Goal: Information Seeking & Learning: Find contact information

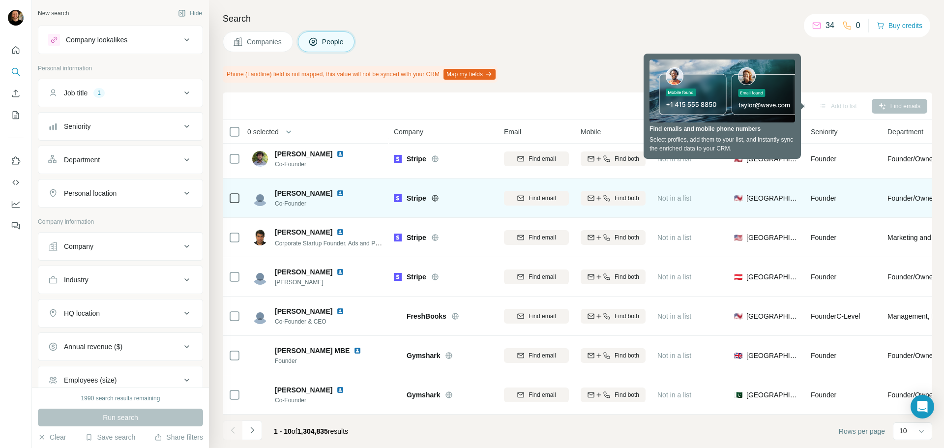
scroll to position [127, 0]
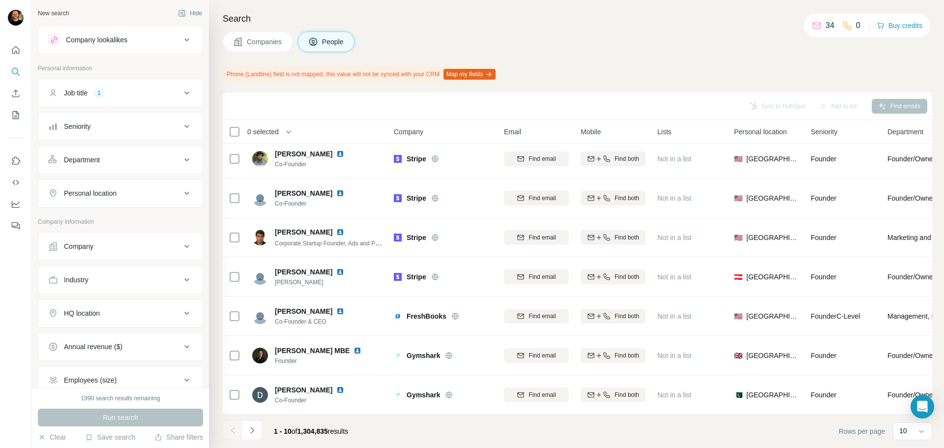
click at [89, 278] on div "Industry" at bounding box center [76, 280] width 25 height 10
click at [91, 296] on div at bounding box center [120, 305] width 145 height 18
type input "*"
type input "*****"
click at [78, 325] on p "Civil Engineering" at bounding box center [83, 327] width 52 height 10
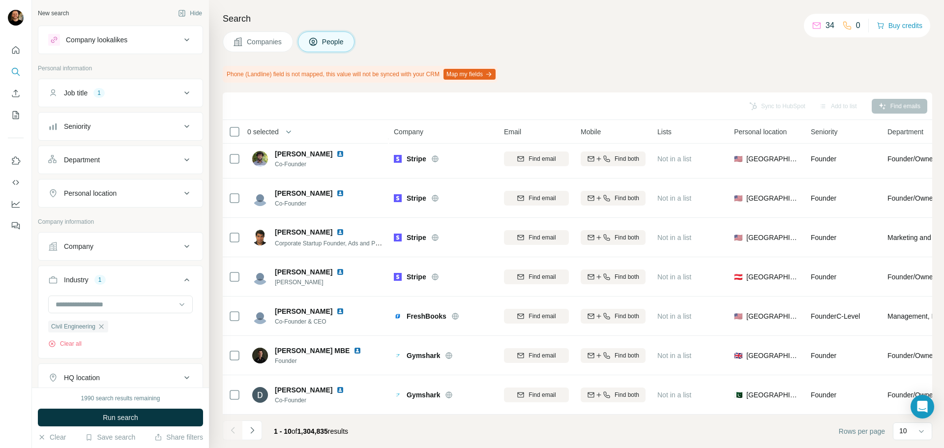
click at [117, 191] on div "Personal location" at bounding box center [90, 193] width 53 height 10
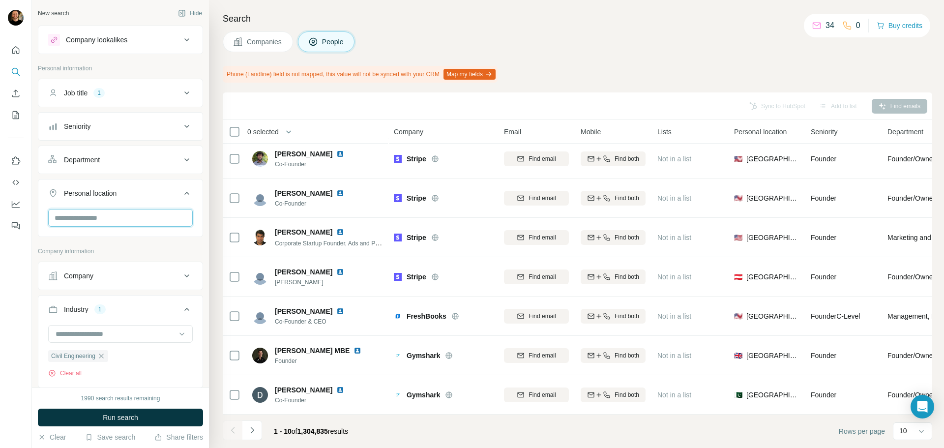
click at [118, 216] on input "text" at bounding box center [120, 218] width 145 height 18
type input "*********"
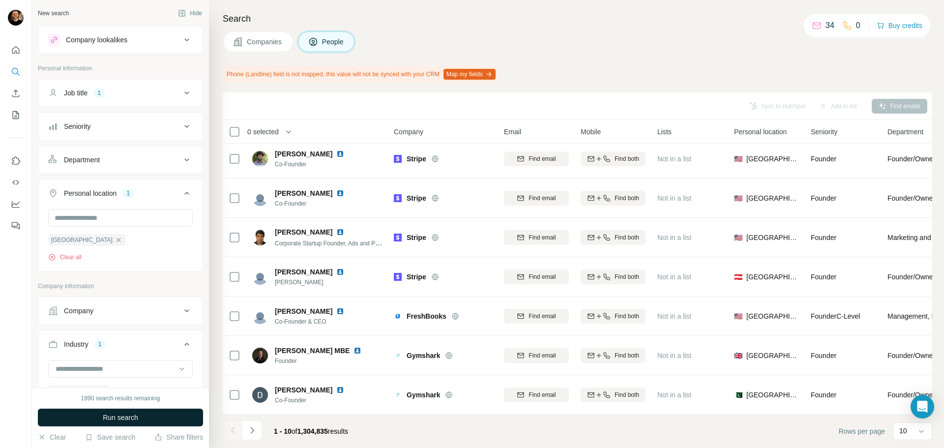
click at [148, 414] on button "Run search" at bounding box center [120, 418] width 165 height 18
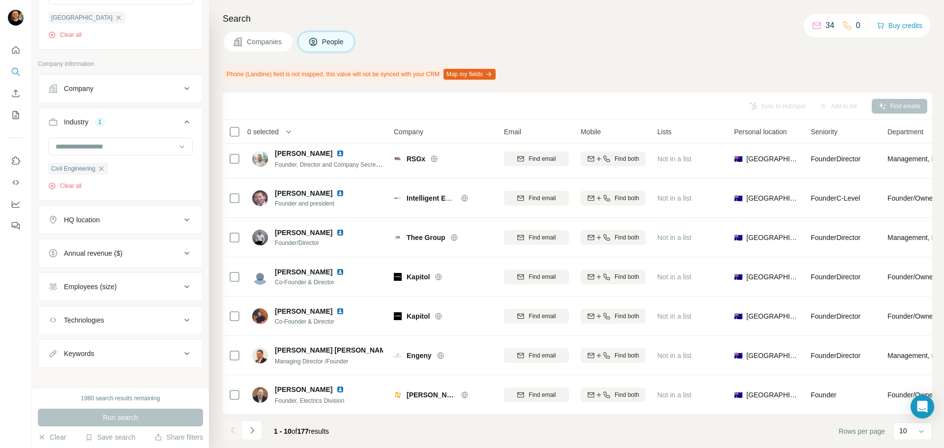
scroll to position [231, 0]
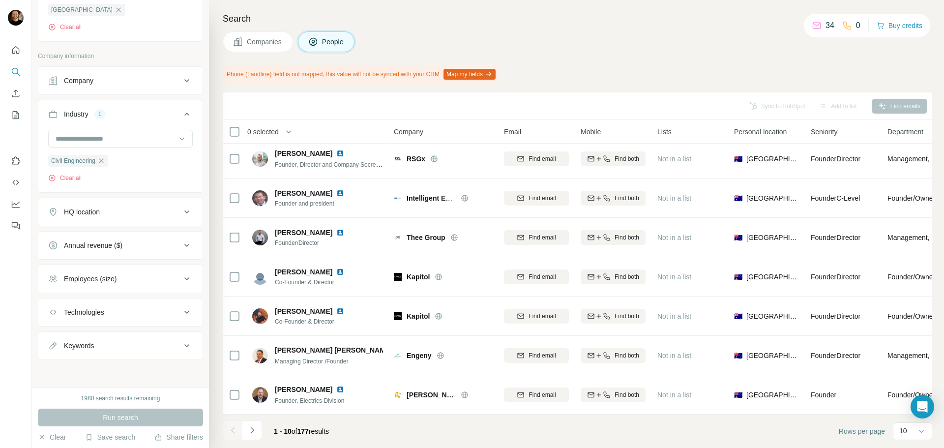
click at [130, 273] on button "Employees (size)" at bounding box center [120, 279] width 164 height 24
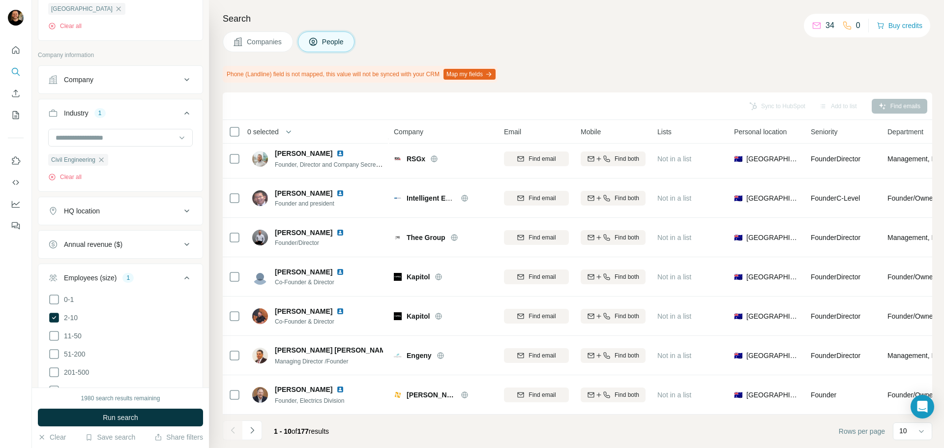
click at [58, 306] on ul "0-1 2-10 11-50 [PHONE_NUMBER] 501-1K 1K-5K 5K-10K 10K-50K 50K-100K 100K-500K 50…" at bounding box center [120, 400] width 145 height 213
click at [110, 414] on span "Run search" at bounding box center [120, 418] width 35 height 10
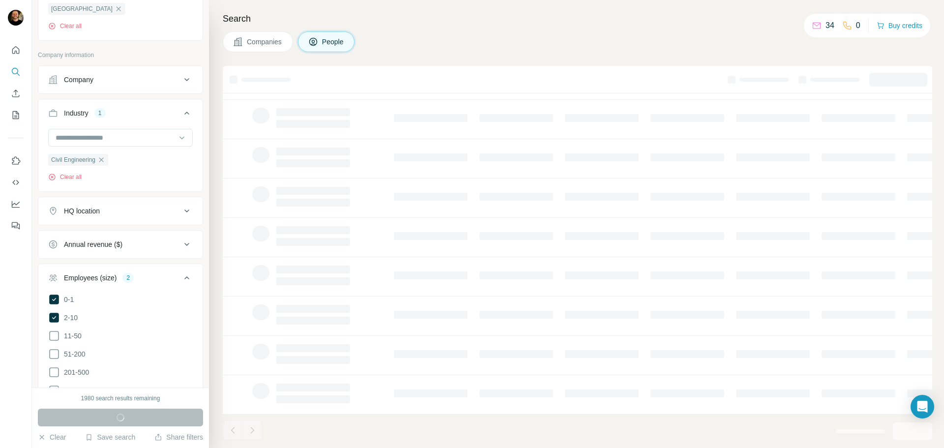
scroll to position [101, 0]
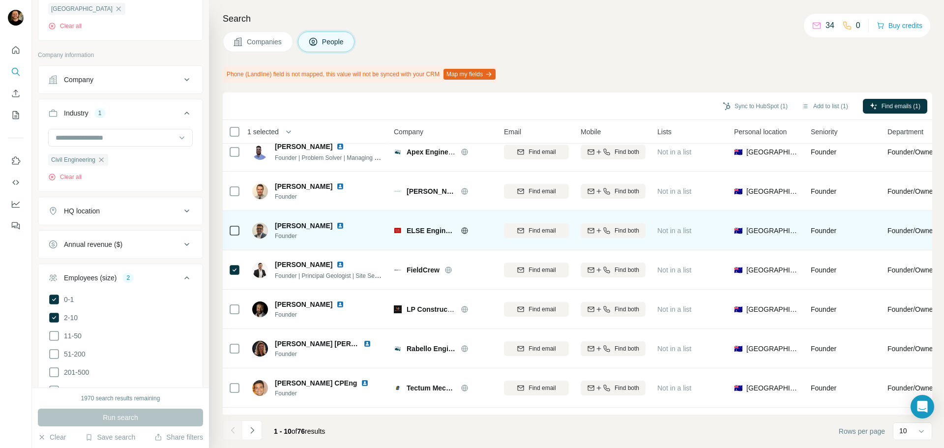
scroll to position [10, 0]
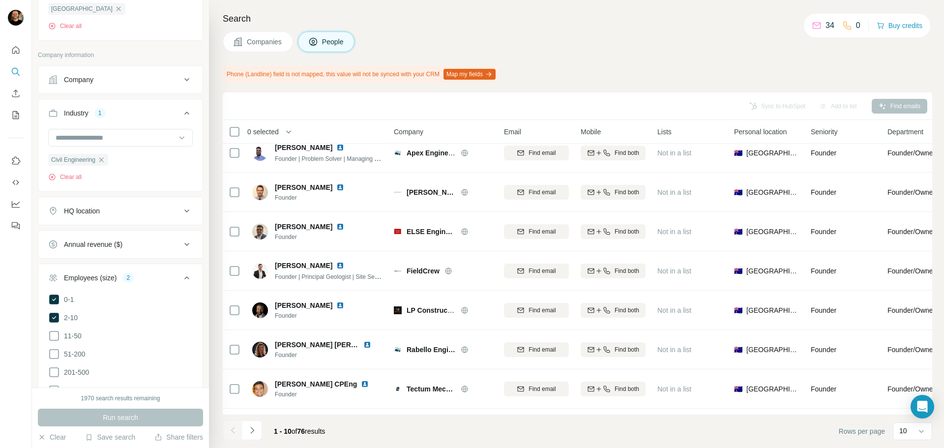
drag, startPoint x: 55, startPoint y: 317, endPoint x: 56, endPoint y: 306, distance: 10.8
click at [55, 315] on icon at bounding box center [54, 318] width 10 height 10
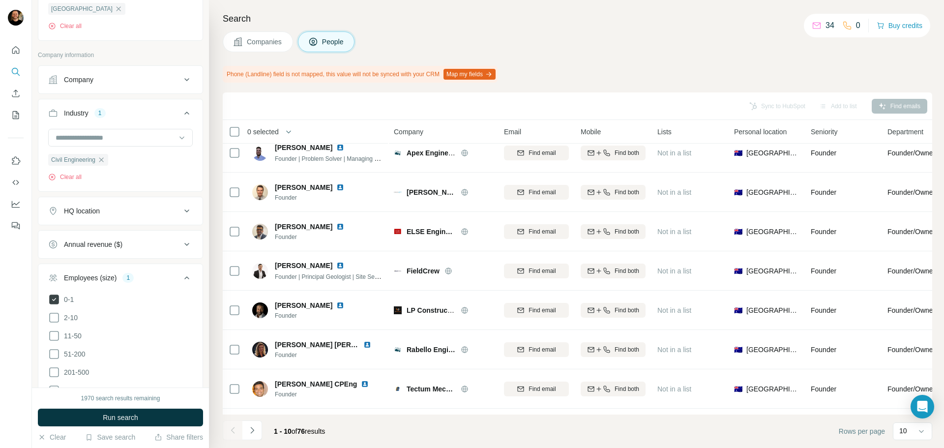
click at [56, 299] on icon at bounding box center [54, 300] width 10 height 10
click at [102, 160] on icon "button" at bounding box center [101, 159] width 4 height 4
click at [97, 141] on input at bounding box center [116, 137] width 122 height 11
type input "**********"
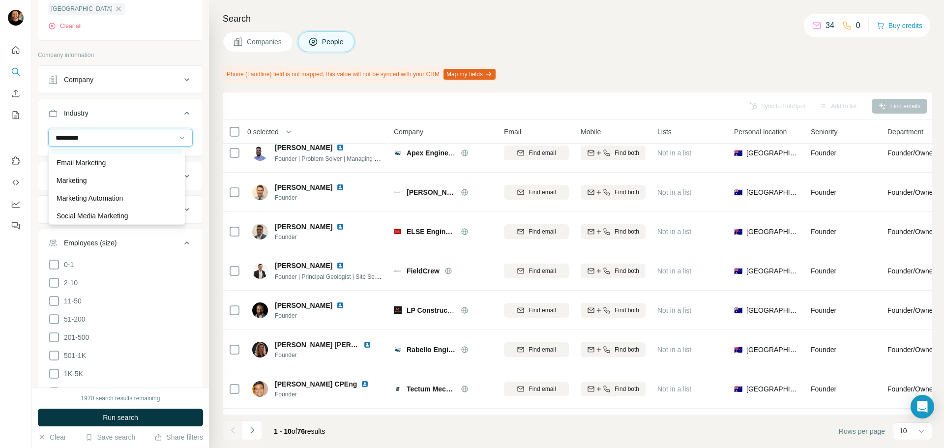
scroll to position [106, 0]
type input "*********"
click at [117, 212] on p "Social Media Marketing" at bounding box center [93, 214] width 72 height 10
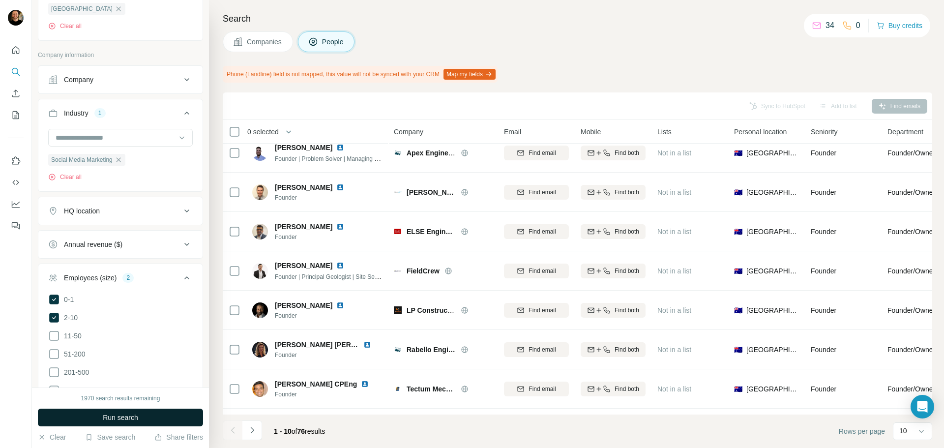
click at [96, 416] on button "Run search" at bounding box center [120, 418] width 165 height 18
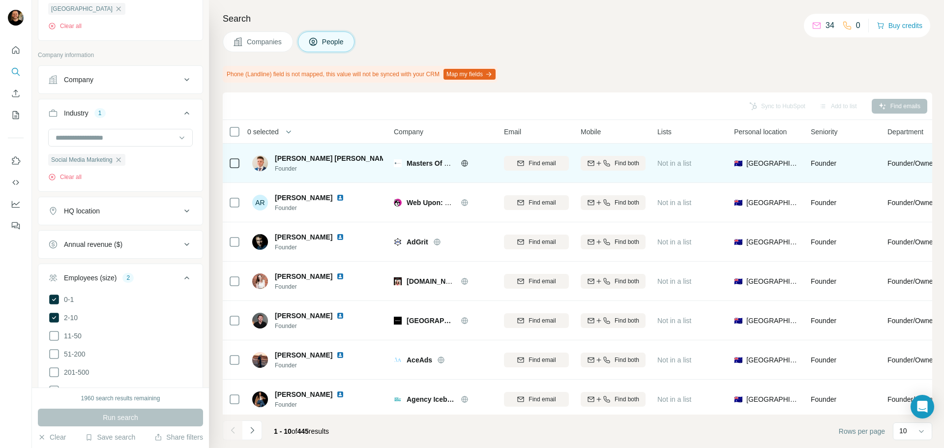
click at [464, 163] on icon at bounding box center [464, 163] width 2 height 6
click at [529, 161] on span "Find email" at bounding box center [542, 163] width 27 height 9
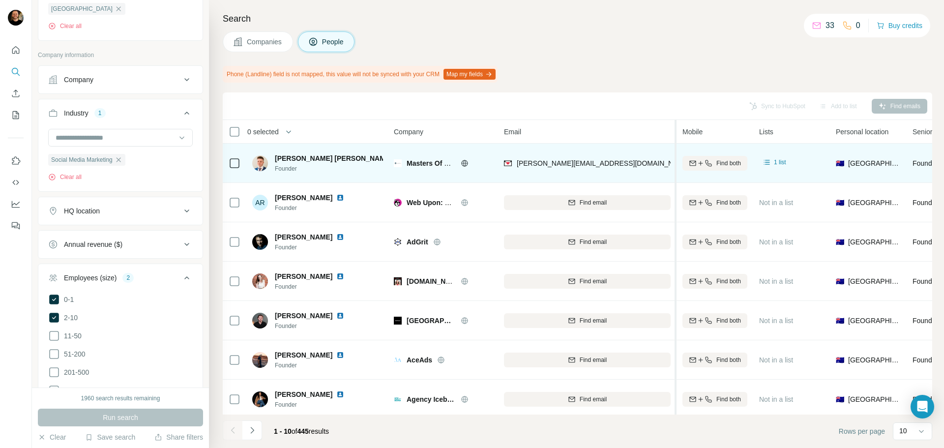
drag, startPoint x: 573, startPoint y: 133, endPoint x: 681, endPoint y: 132, distance: 108.2
click at [0, 0] on tr "0 selected People Company Email Mobile Lists Personal location Seniority Depart…" at bounding box center [0, 0] width 0 height 0
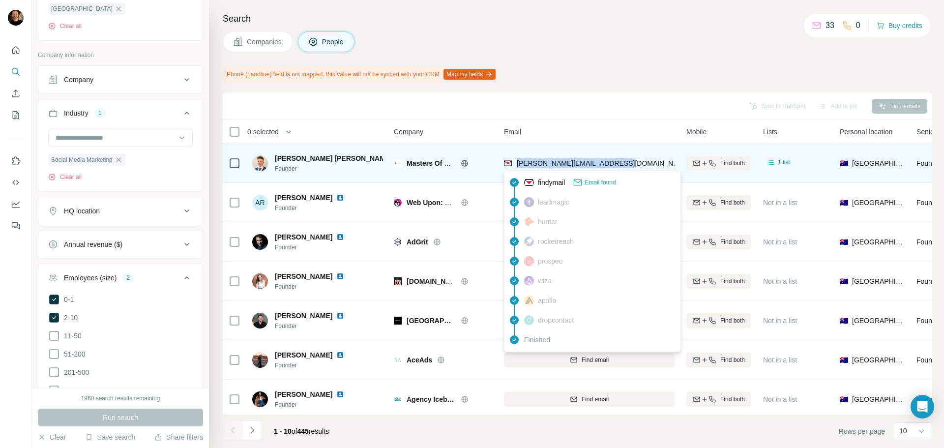
drag, startPoint x: 620, startPoint y: 162, endPoint x: 518, endPoint y: 162, distance: 102.8
click at [518, 162] on div "[PERSON_NAME][EMAIL_ADDRESS][DOMAIN_NAME]" at bounding box center [589, 163] width 171 height 27
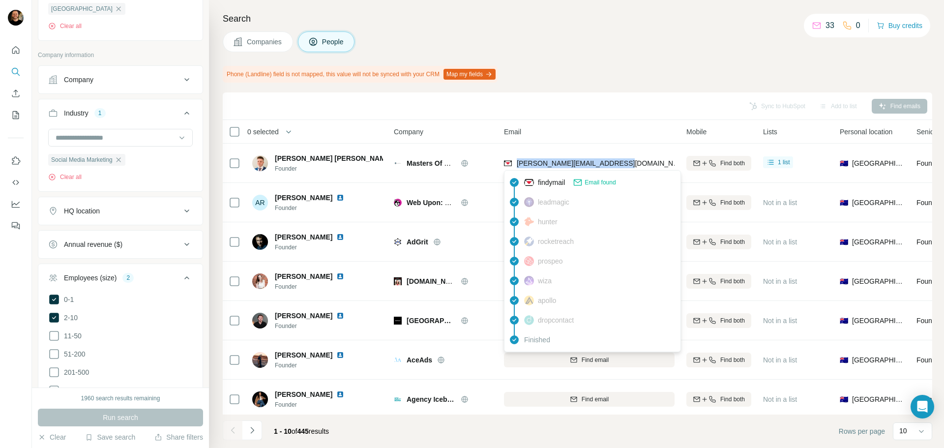
copy span "[PERSON_NAME][EMAIL_ADDRESS][DOMAIN_NAME]"
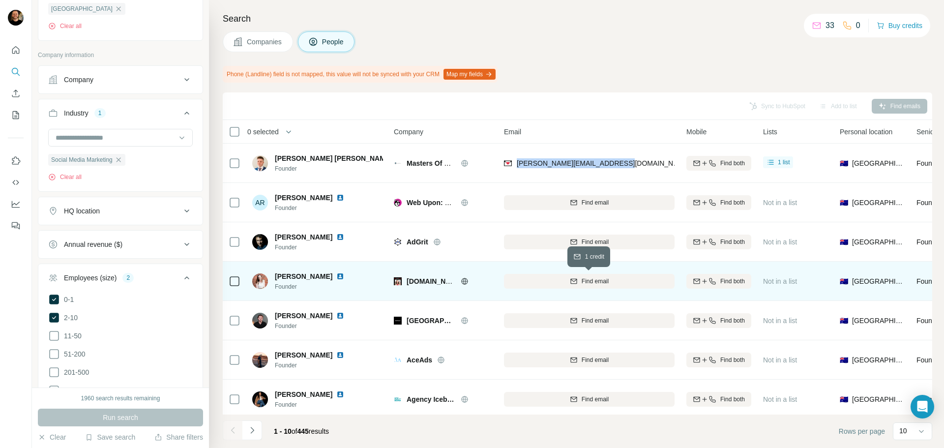
click at [575, 279] on icon "button" at bounding box center [574, 280] width 6 height 5
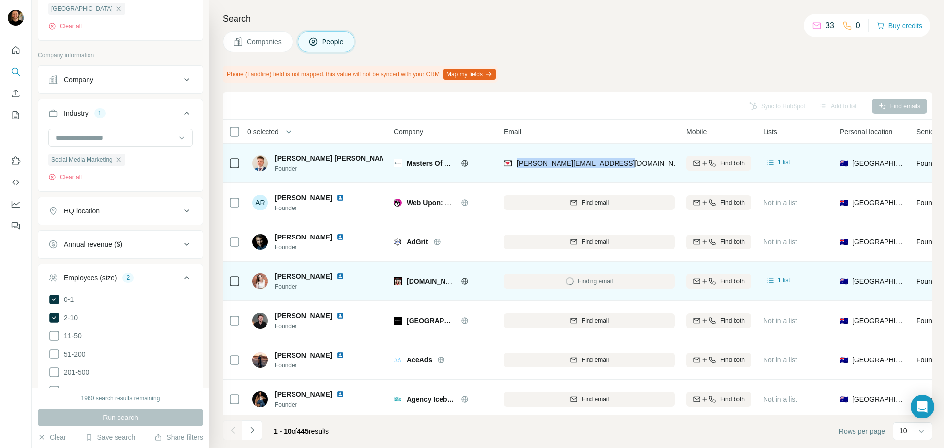
click at [617, 164] on div "[PERSON_NAME][EMAIL_ADDRESS][DOMAIN_NAME]" at bounding box center [589, 163] width 171 height 27
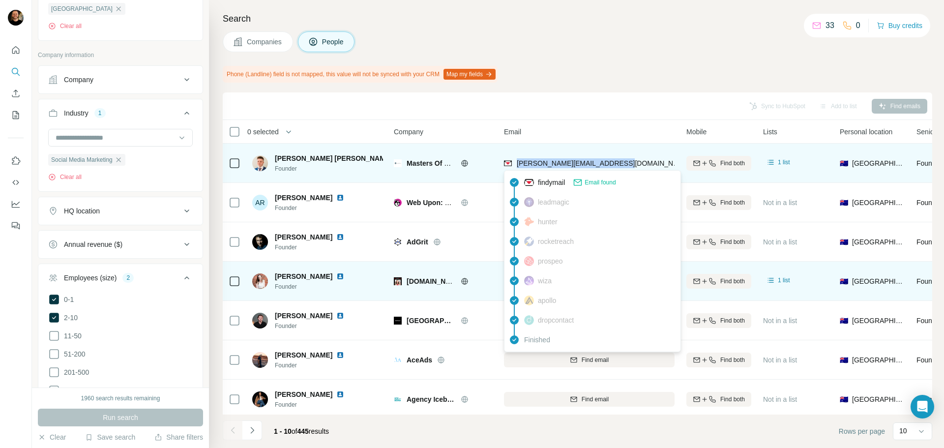
drag, startPoint x: 622, startPoint y: 162, endPoint x: 516, endPoint y: 168, distance: 106.4
click at [516, 168] on div "[PERSON_NAME][EMAIL_ADDRESS][DOMAIN_NAME]" at bounding box center [589, 163] width 171 height 27
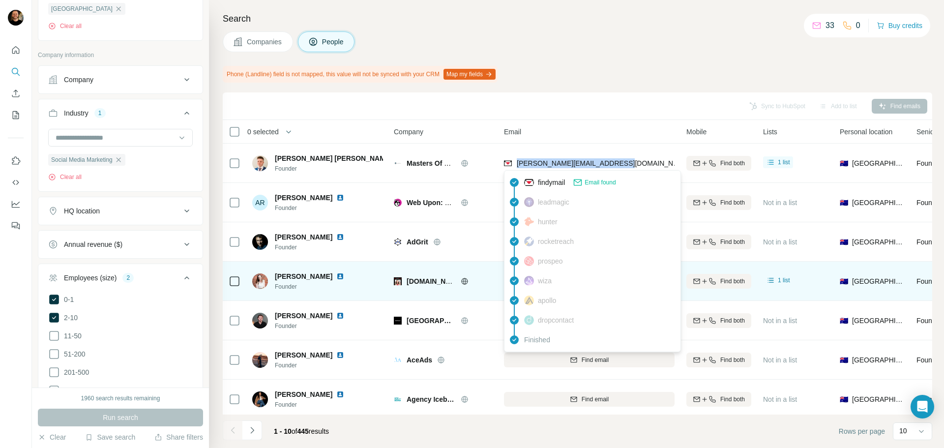
copy span "[PERSON_NAME][EMAIL_ADDRESS][DOMAIN_NAME]"
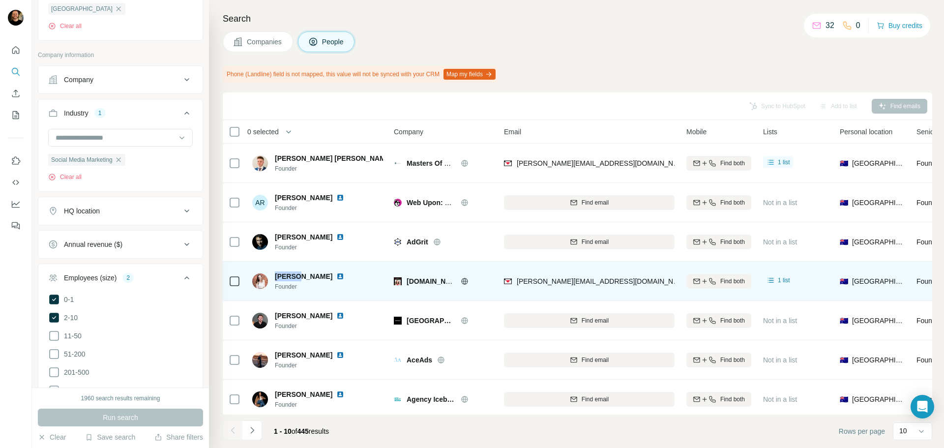
drag, startPoint x: 298, startPoint y: 276, endPoint x: 274, endPoint y: 278, distance: 23.2
click at [274, 278] on div "[PERSON_NAME] Founder" at bounding box center [304, 282] width 104 height 20
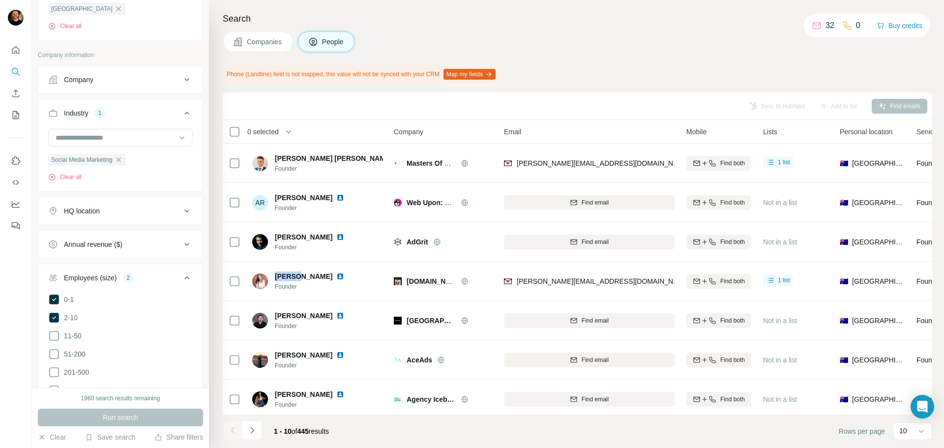
copy span "[PERSON_NAME]"
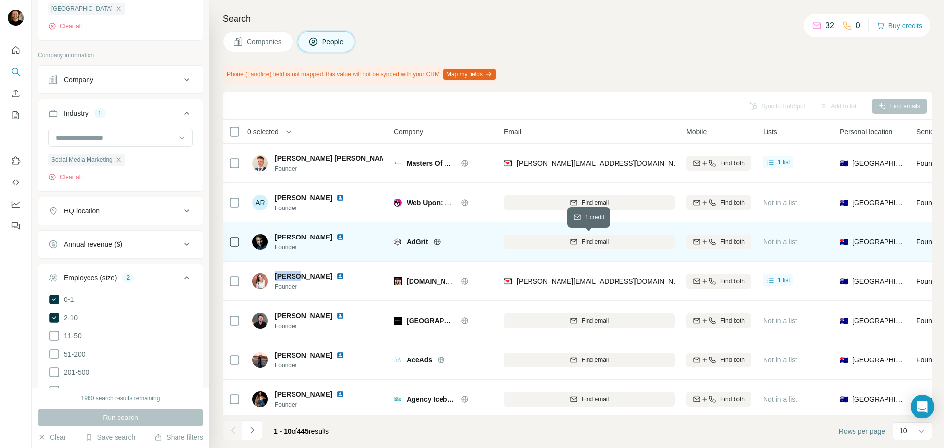
click at [595, 243] on span "Find email" at bounding box center [595, 242] width 27 height 9
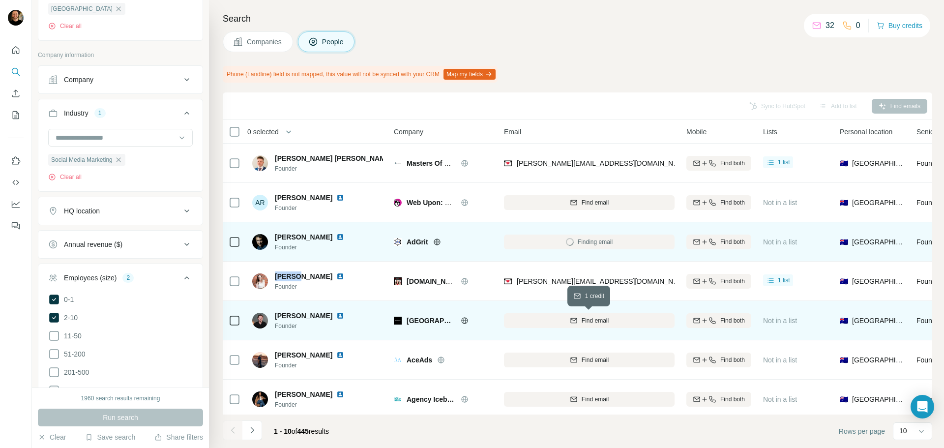
click at [580, 316] on div "Find email" at bounding box center [589, 320] width 171 height 9
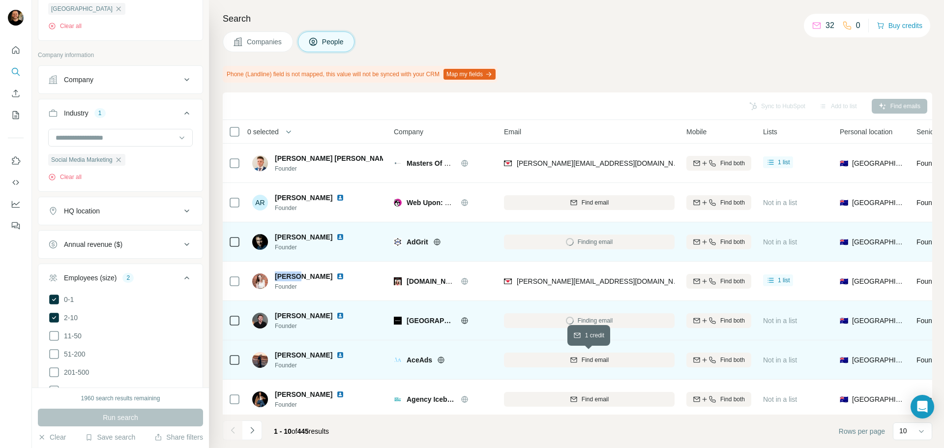
click at [583, 357] on span "Find email" at bounding box center [595, 360] width 27 height 9
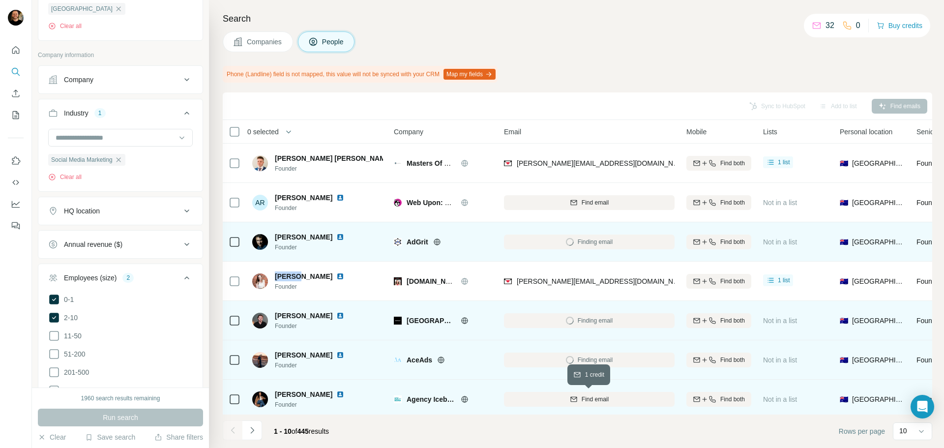
click at [585, 398] on span "Find email" at bounding box center [595, 399] width 27 height 9
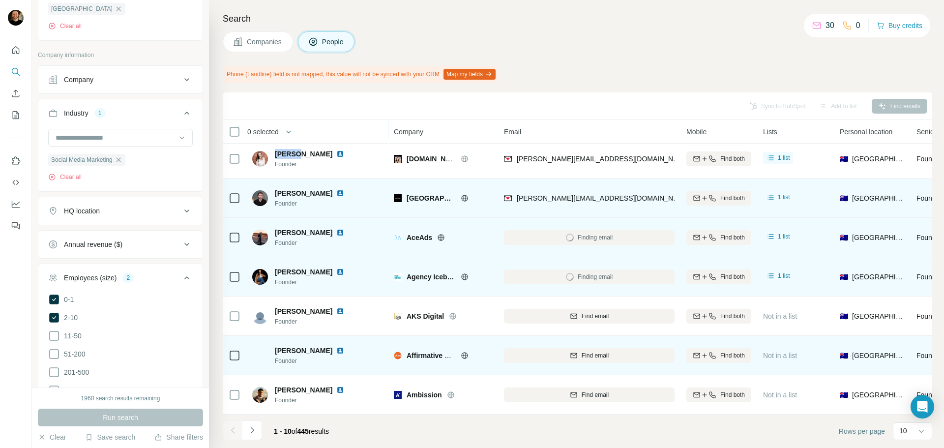
scroll to position [127, 0]
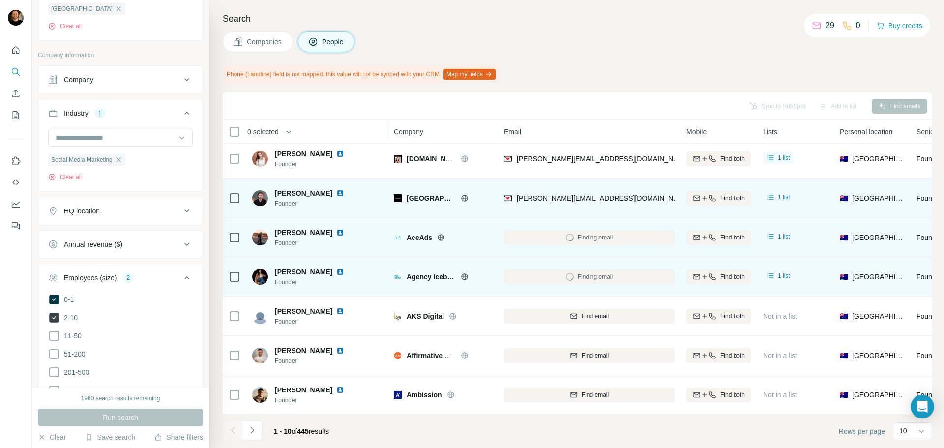
click at [52, 316] on icon at bounding box center [54, 318] width 10 height 10
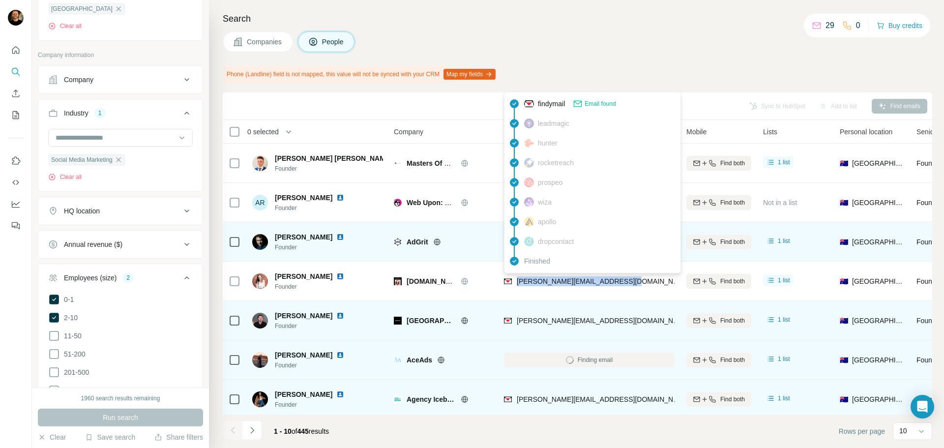
copy span "[PERSON_NAME][EMAIL_ADDRESS][DOMAIN_NAME]"
drag, startPoint x: 644, startPoint y: 281, endPoint x: 515, endPoint y: 279, distance: 128.9
click at [515, 279] on div "[PERSON_NAME][EMAIL_ADDRESS][DOMAIN_NAME]" at bounding box center [589, 281] width 171 height 27
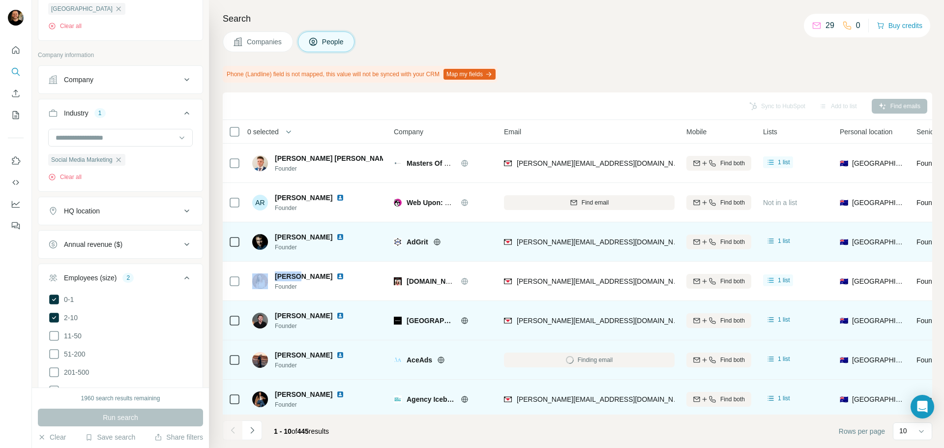
drag, startPoint x: 297, startPoint y: 277, endPoint x: 271, endPoint y: 278, distance: 26.6
click at [271, 278] on div "[PERSON_NAME] Founder" at bounding box center [304, 282] width 104 height 20
copy div "[PERSON_NAME]"
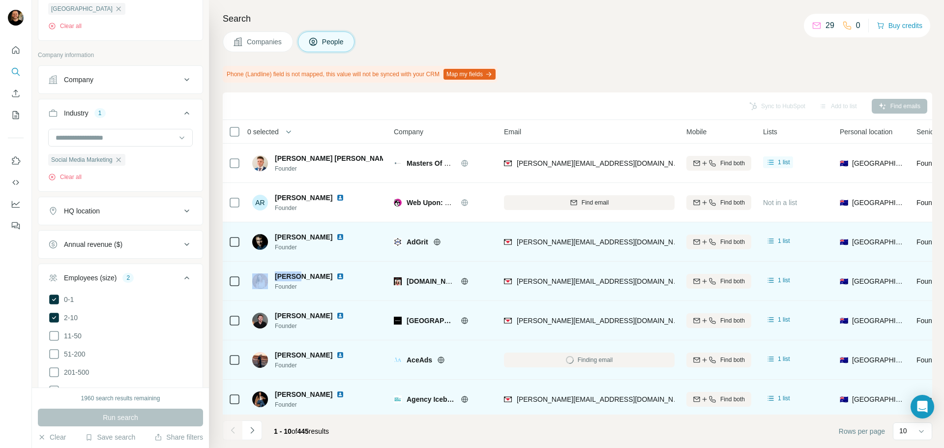
drag, startPoint x: 325, startPoint y: 277, endPoint x: 300, endPoint y: 277, distance: 24.6
click at [300, 277] on span "[PERSON_NAME]" at bounding box center [304, 277] width 58 height 10
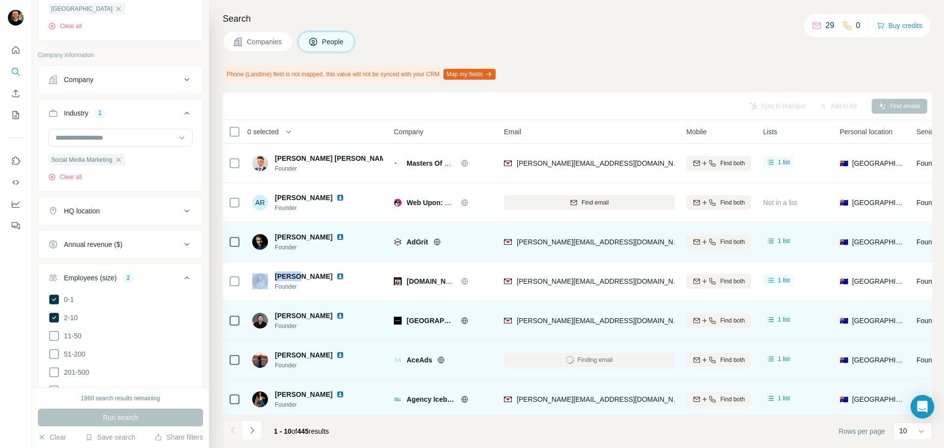
copy span "[PERSON_NAME]"
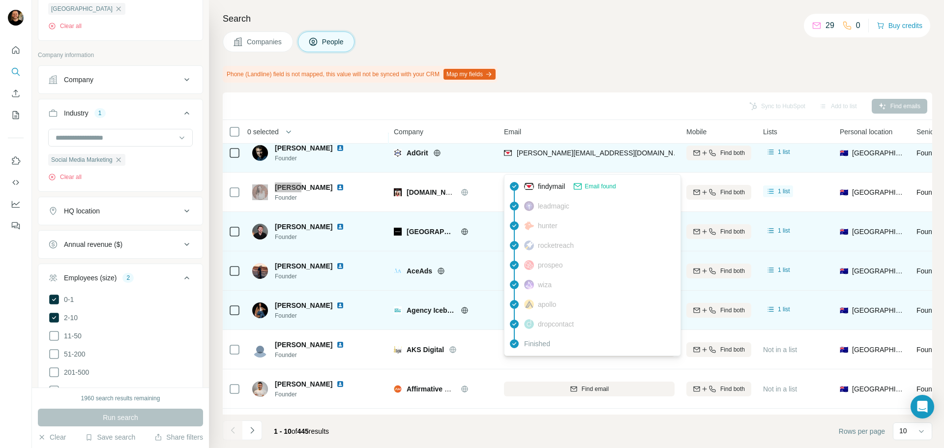
scroll to position [108, 0]
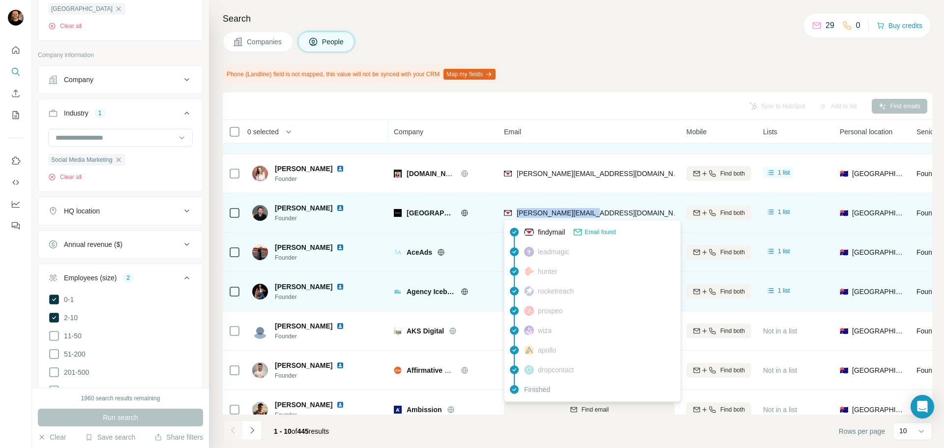
drag, startPoint x: 596, startPoint y: 213, endPoint x: 518, endPoint y: 213, distance: 78.2
click at [518, 213] on div "[PERSON_NAME][EMAIL_ADDRESS][DOMAIN_NAME]" at bounding box center [589, 212] width 171 height 27
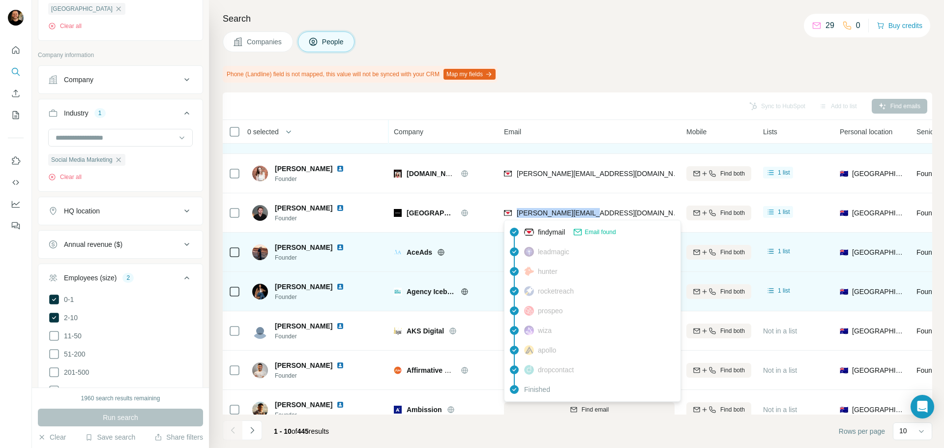
copy span "[PERSON_NAME][EMAIL_ADDRESS][DOMAIN_NAME]"
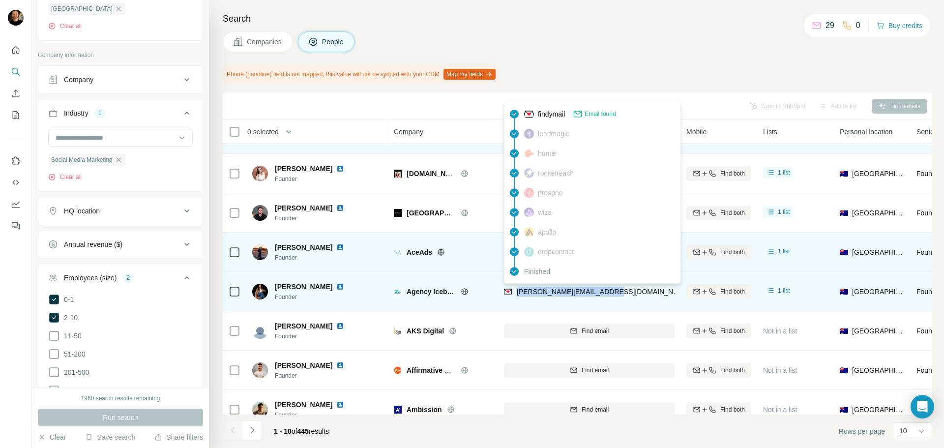
drag, startPoint x: 620, startPoint y: 292, endPoint x: 517, endPoint y: 293, distance: 103.3
click at [517, 293] on div "[PERSON_NAME][EMAIL_ADDRESS][DOMAIN_NAME]" at bounding box center [589, 291] width 171 height 27
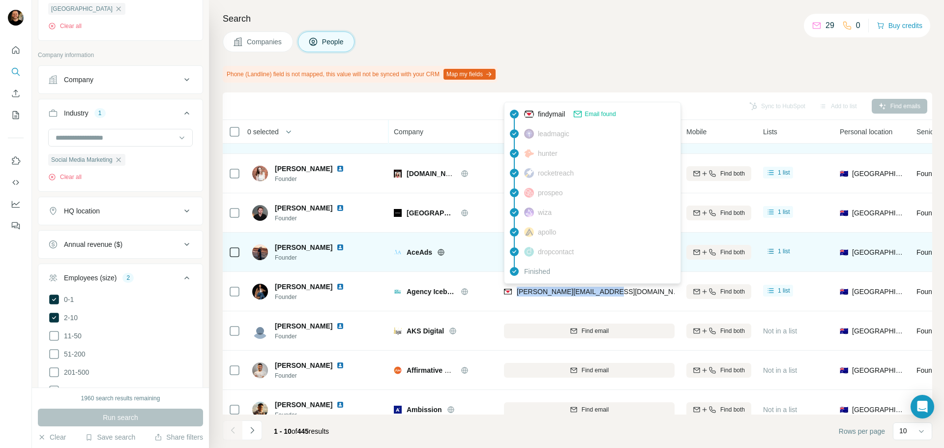
copy span "[PERSON_NAME][EMAIL_ADDRESS][DOMAIN_NAME]"
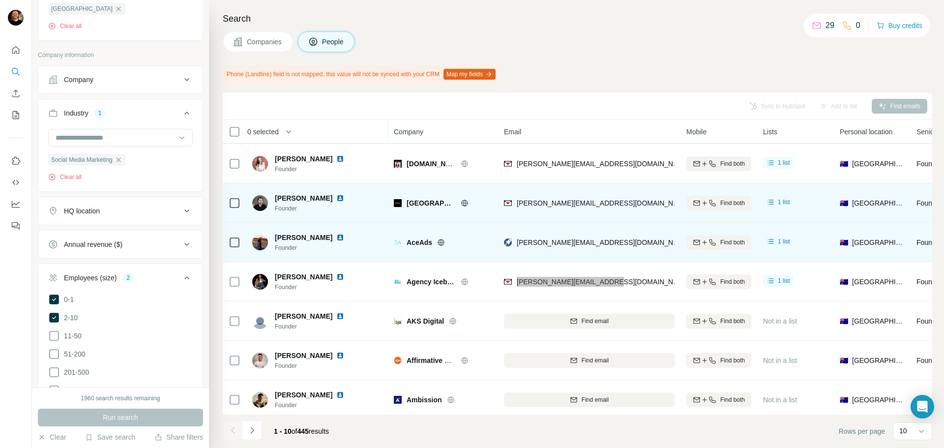
scroll to position [127, 0]
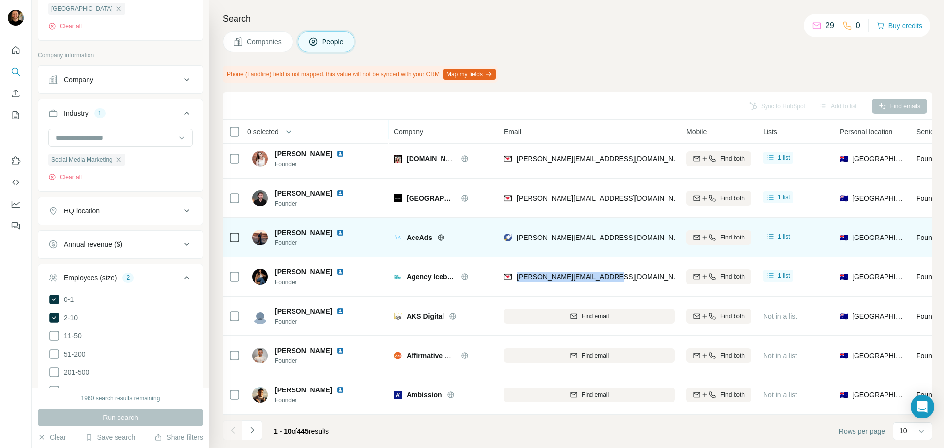
click at [121, 161] on icon "button" at bounding box center [118, 159] width 4 height 4
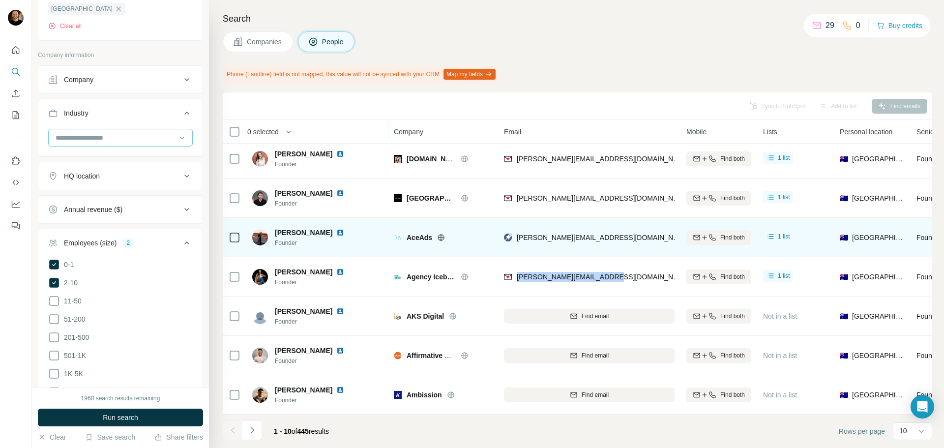
click at [91, 133] on input at bounding box center [116, 137] width 122 height 11
click at [105, 85] on div "Company" at bounding box center [114, 80] width 133 height 10
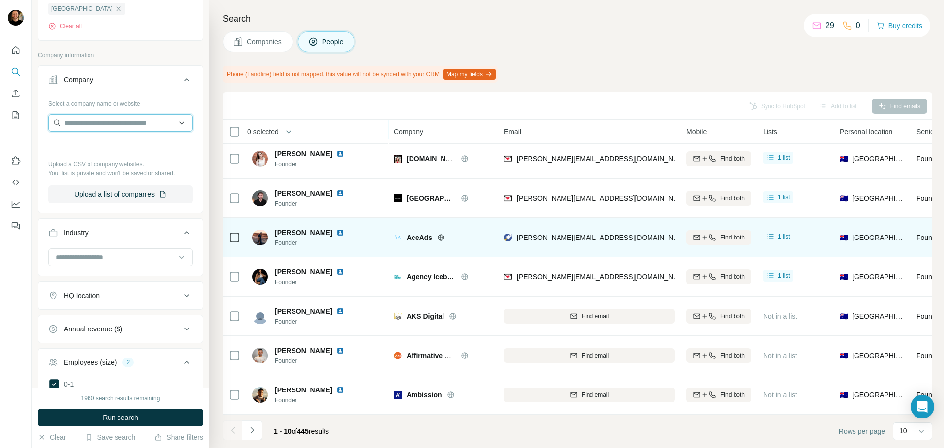
click at [101, 119] on input "text" at bounding box center [120, 123] width 145 height 18
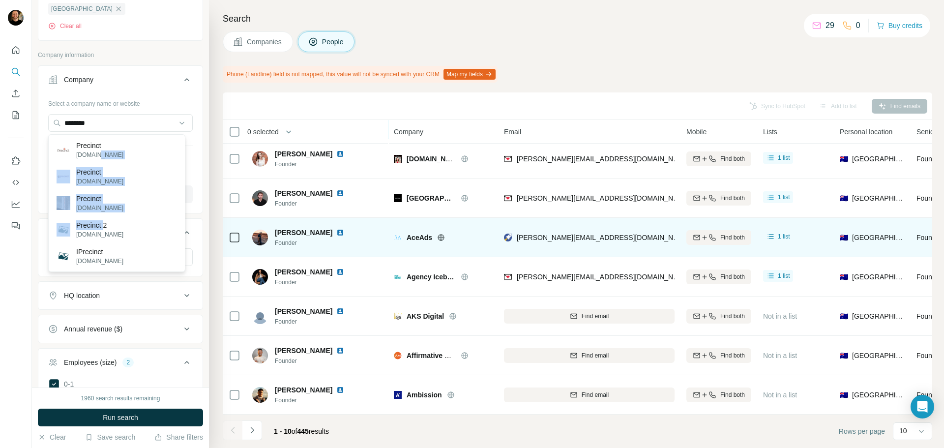
drag, startPoint x: 96, startPoint y: 152, endPoint x: 126, endPoint y: 210, distance: 64.5
click at [108, 219] on div "Precinct [DOMAIN_NAME] Precinct [DOMAIN_NAME] Precinct [DOMAIN_NAME] Precinct 2…" at bounding box center [116, 203] width 137 height 138
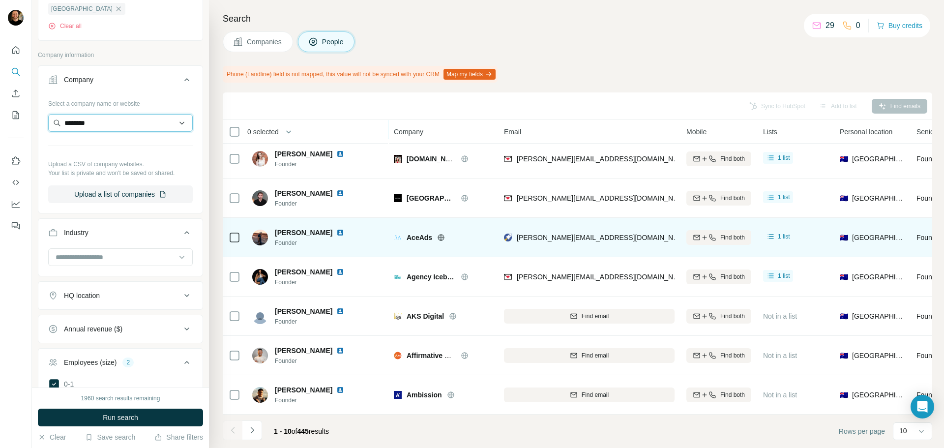
click at [123, 122] on input "********" at bounding box center [120, 123] width 145 height 18
type input "**********"
click at [134, 178] on div "Precinct [DOMAIN_NAME]" at bounding box center [117, 176] width 132 height 27
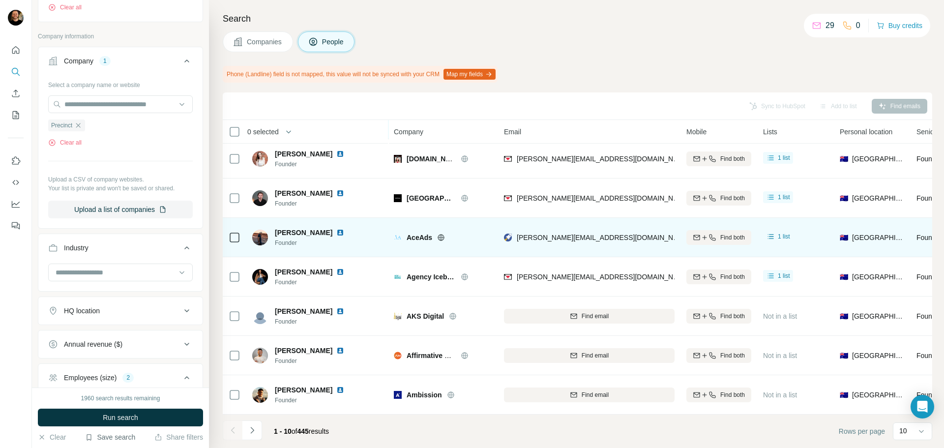
scroll to position [256, 0]
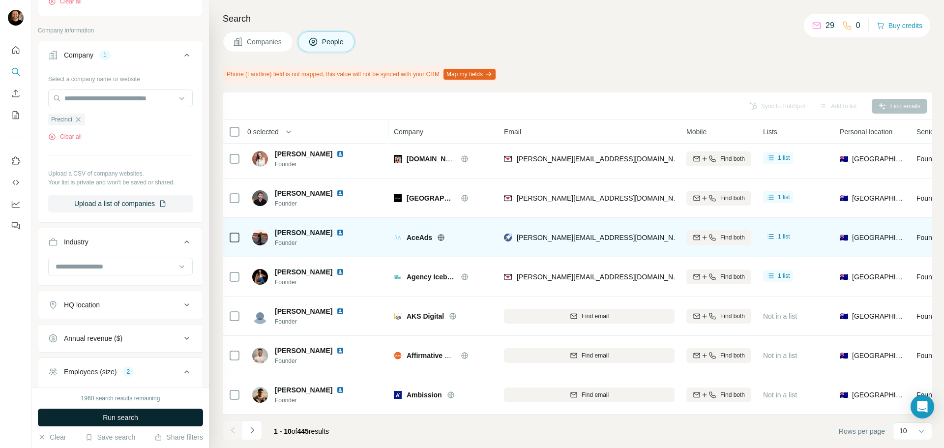
click at [147, 378] on button "Employees (size) 2" at bounding box center [120, 374] width 164 height 28
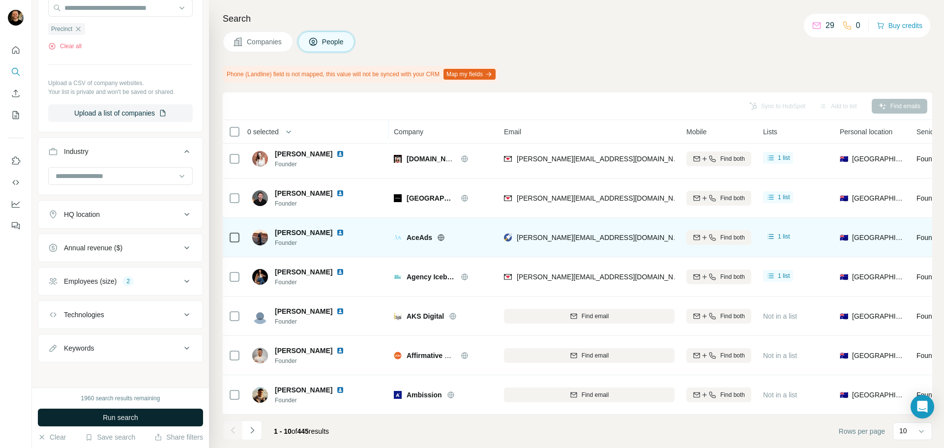
scroll to position [350, 0]
click at [117, 279] on div "Employees (size)" at bounding box center [90, 279] width 53 height 10
click at [109, 409] on button "Run search" at bounding box center [120, 418] width 165 height 18
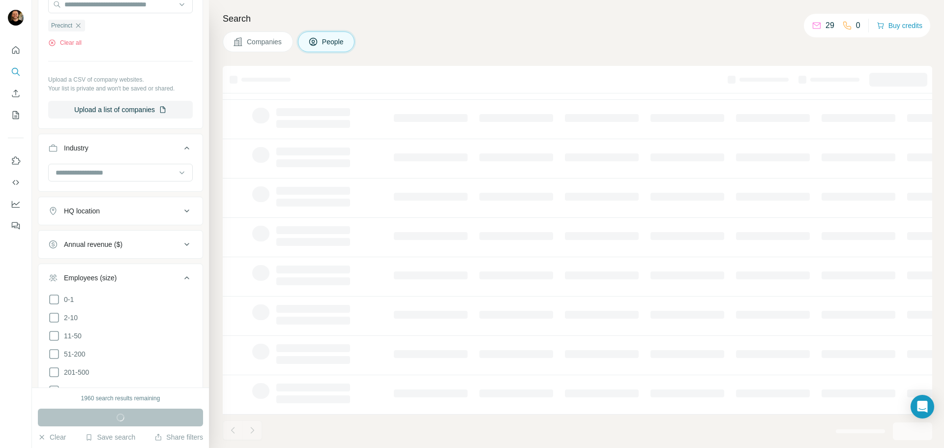
scroll to position [101, 0]
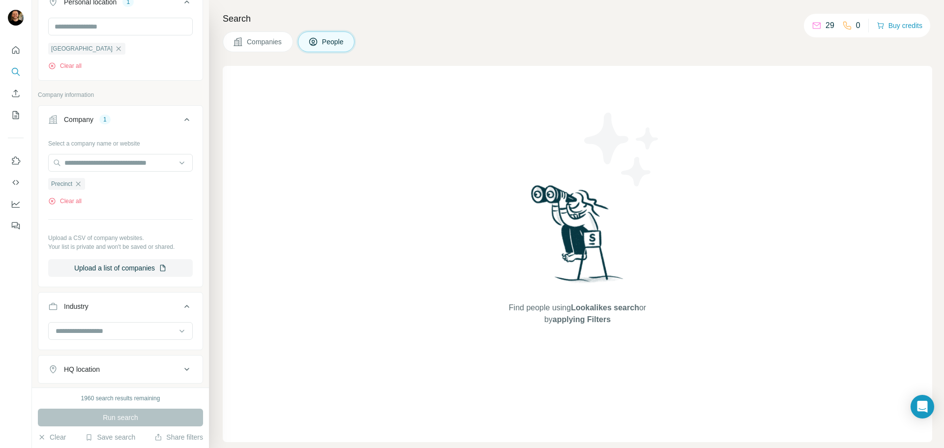
scroll to position [102, 0]
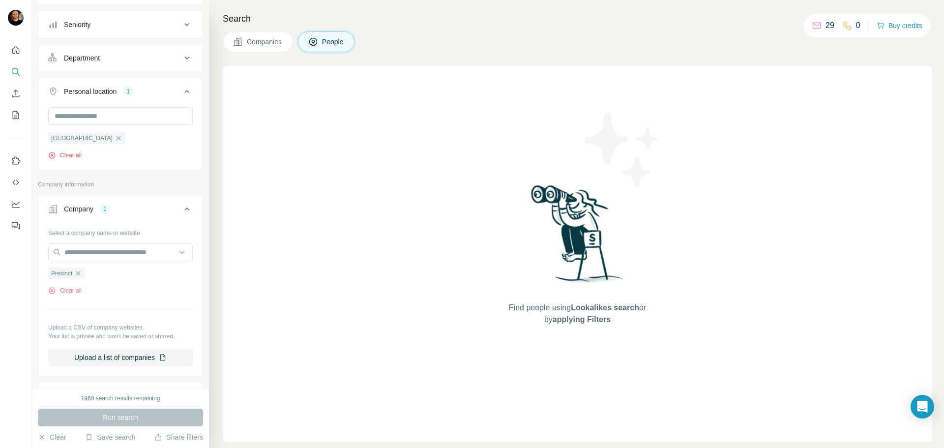
click at [78, 157] on button "Clear all" at bounding box center [64, 155] width 33 height 9
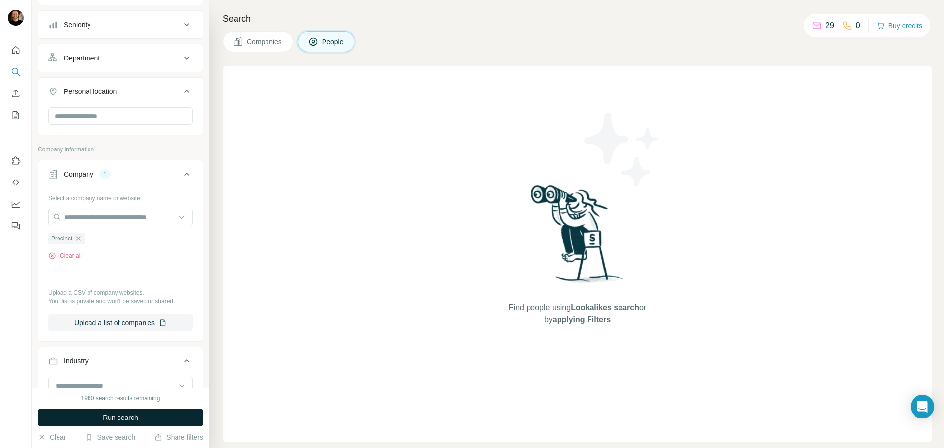
click at [100, 420] on button "Run search" at bounding box center [120, 418] width 165 height 18
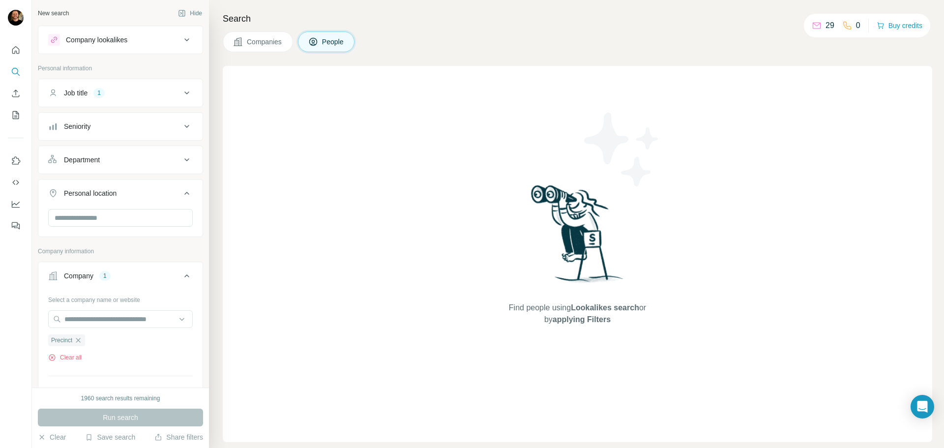
click at [131, 88] on button "Job title 1" at bounding box center [120, 93] width 164 height 24
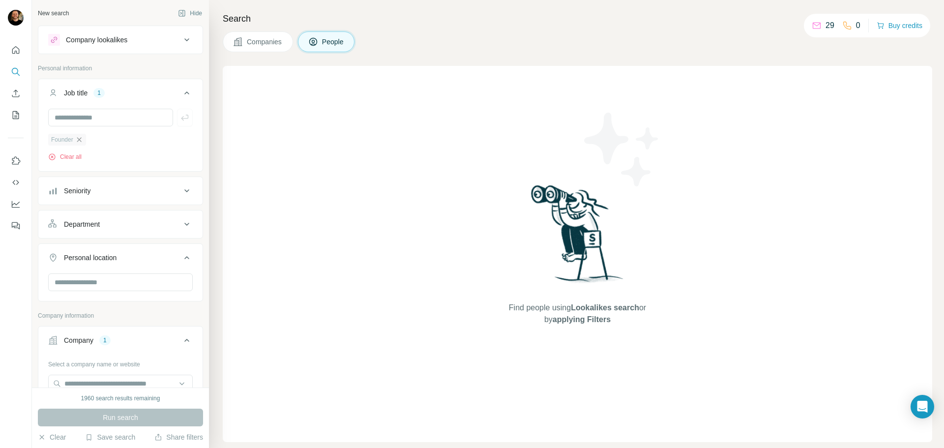
click at [79, 142] on icon "button" at bounding box center [79, 140] width 8 height 8
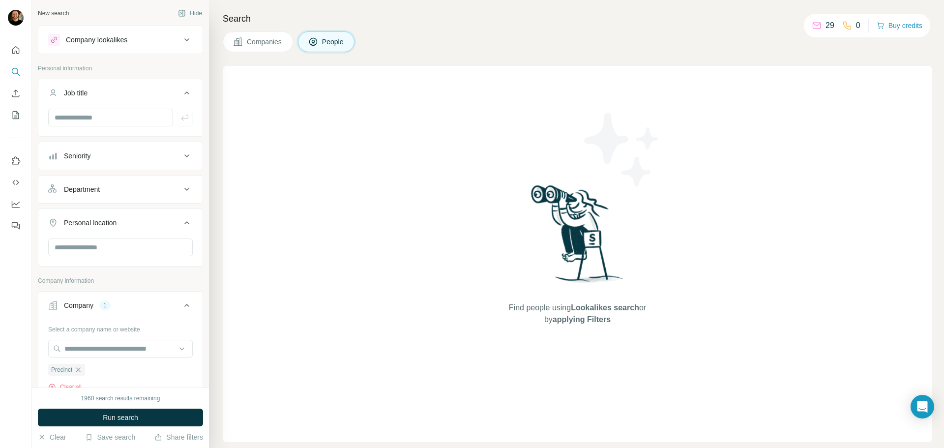
click at [125, 406] on div "1960 search results remaining Run search Clear Save search Share filters" at bounding box center [120, 418] width 177 height 61
click at [118, 414] on span "Run search" at bounding box center [120, 418] width 35 height 10
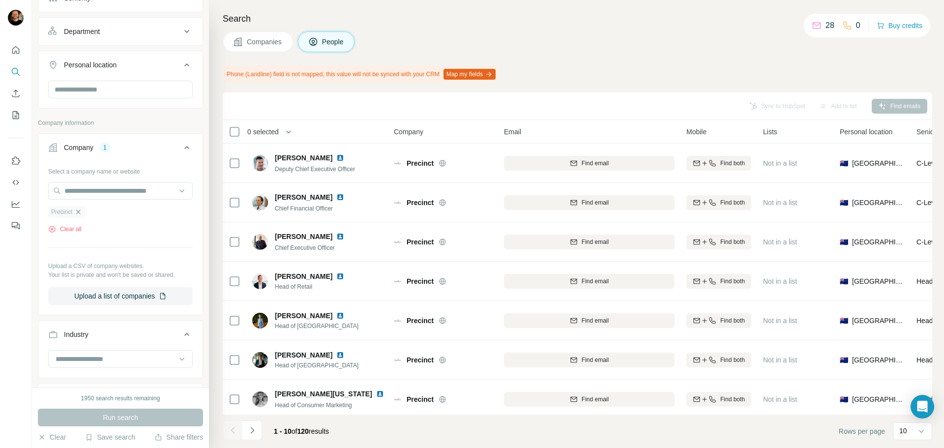
click at [80, 211] on icon "button" at bounding box center [78, 212] width 8 height 8
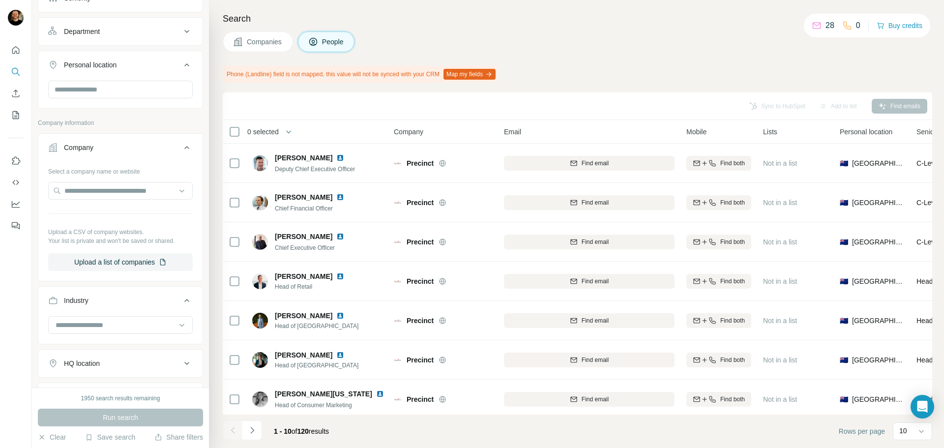
click at [83, 334] on div at bounding box center [120, 326] width 145 height 20
click at [88, 322] on input at bounding box center [116, 325] width 122 height 11
click at [91, 324] on input at bounding box center [116, 325] width 122 height 11
type input "**********"
click at [109, 347] on p "Commercial Real Estate" at bounding box center [94, 347] width 74 height 10
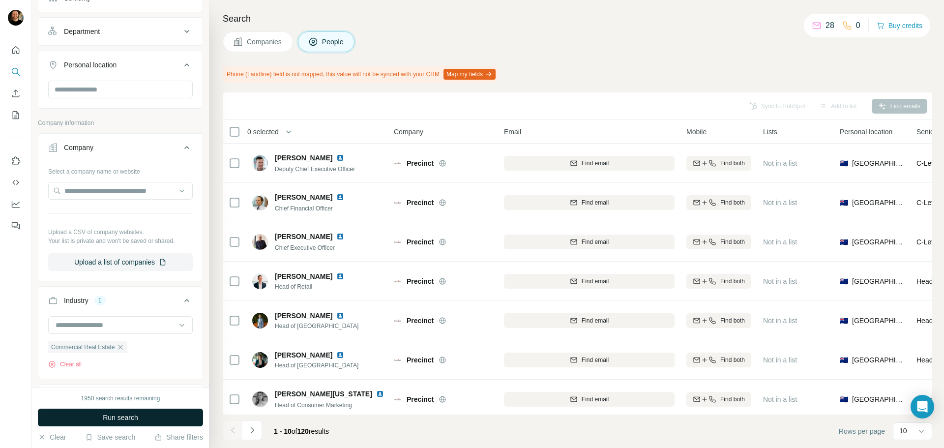
click at [115, 415] on span "Run search" at bounding box center [120, 418] width 35 height 10
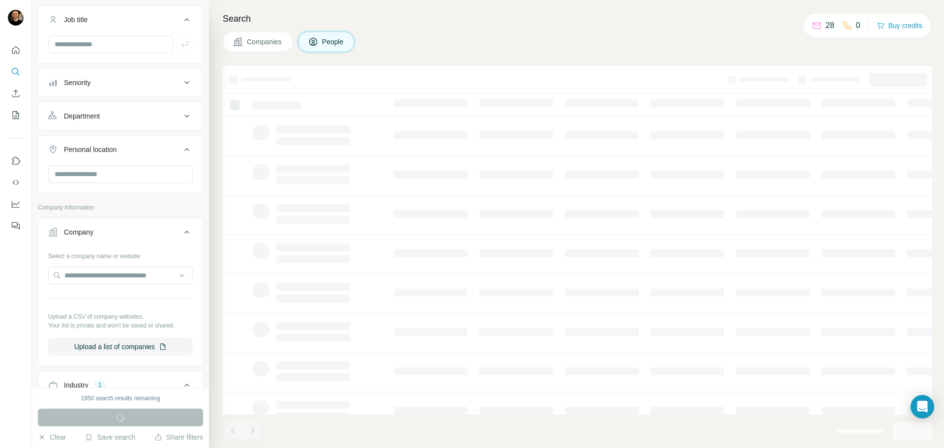
scroll to position [72, 0]
click at [85, 180] on input "text" at bounding box center [120, 175] width 145 height 18
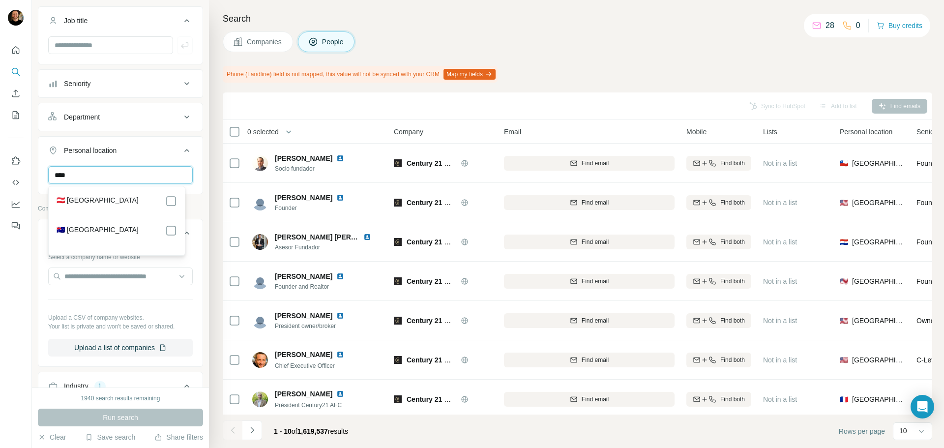
type input "****"
click at [136, 200] on div "🇦🇹 [GEOGRAPHIC_DATA]" at bounding box center [117, 201] width 121 height 12
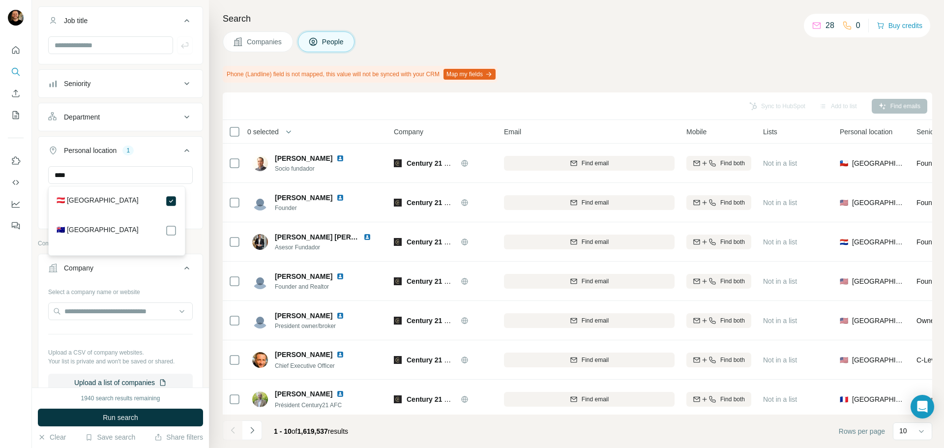
click at [194, 197] on div "**** [GEOGRAPHIC_DATA] Clear all" at bounding box center [120, 196] width 164 height 61
click at [108, 95] on button "Seniority" at bounding box center [120, 84] width 164 height 24
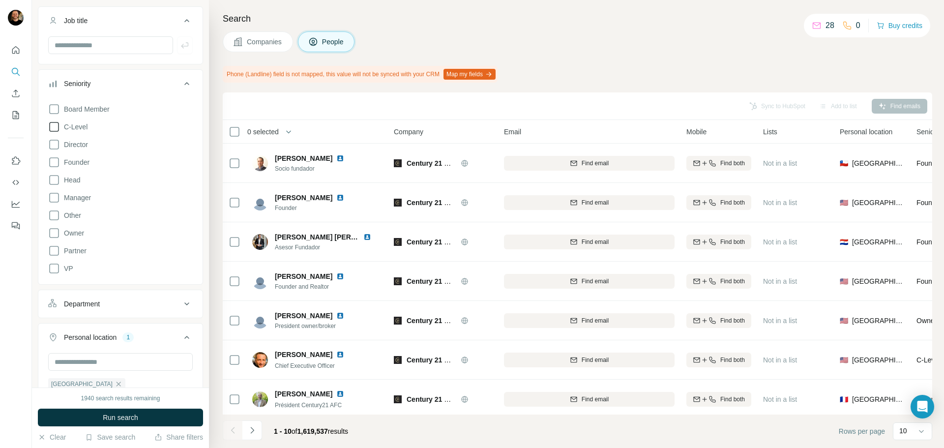
click at [80, 123] on span "C-Level" at bounding box center [74, 127] width 28 height 10
click at [75, 142] on span "Director" at bounding box center [74, 145] width 28 height 10
click at [76, 161] on span "Founder" at bounding box center [75, 162] width 30 height 10
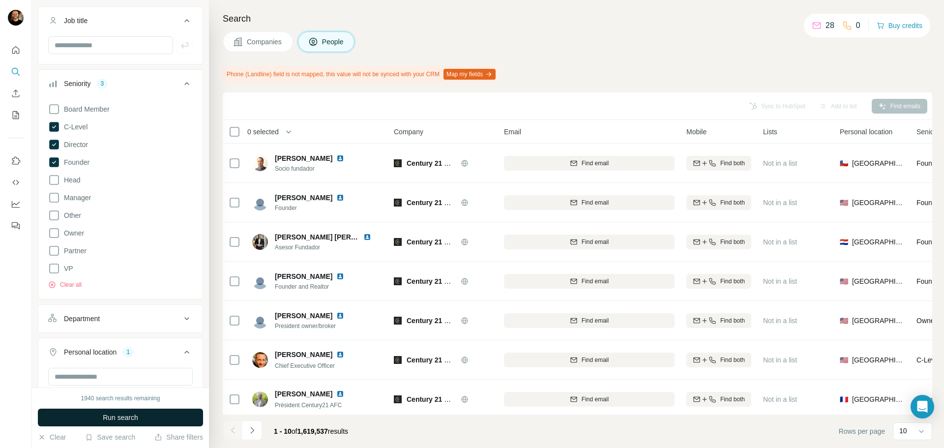
click at [120, 412] on button "Run search" at bounding box center [120, 418] width 165 height 18
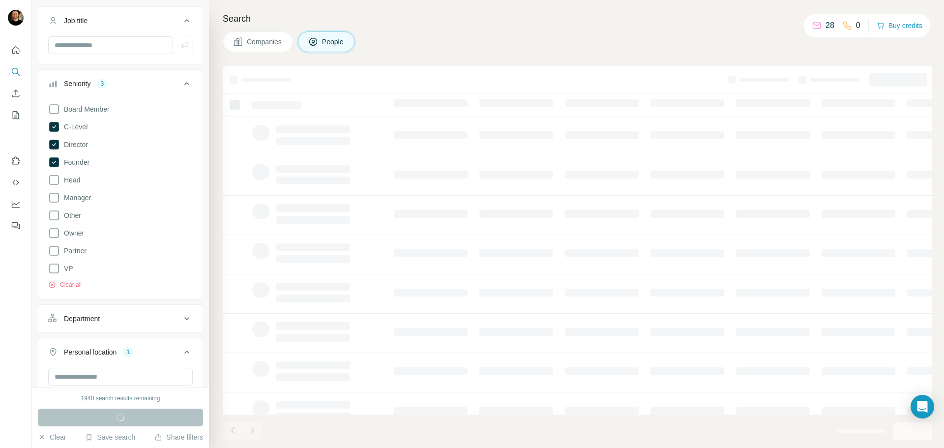
click at [201, 260] on div "New search Hide Company lookalikes Personal information Job title Seniority 3 B…" at bounding box center [120, 194] width 177 height 388
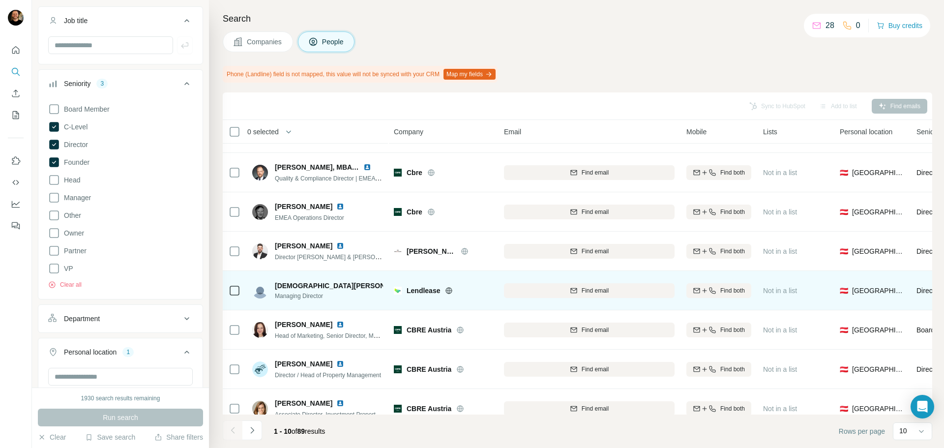
scroll to position [127, 0]
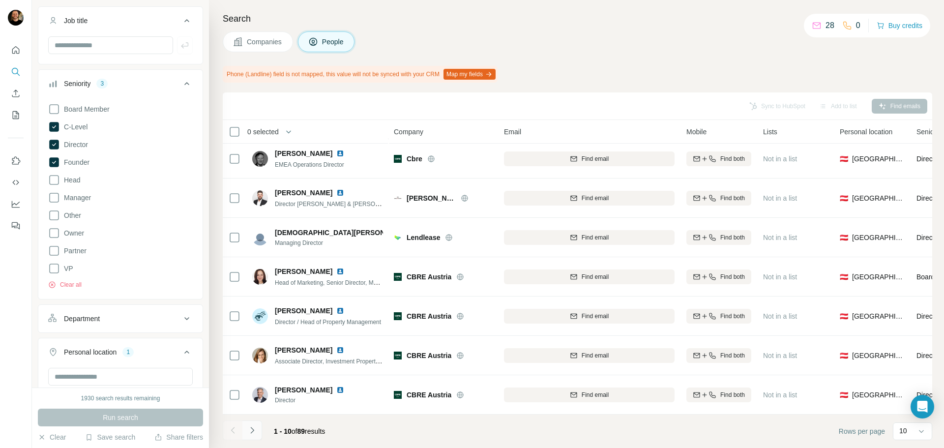
click at [254, 426] on icon "Navigate to next page" at bounding box center [252, 431] width 10 height 10
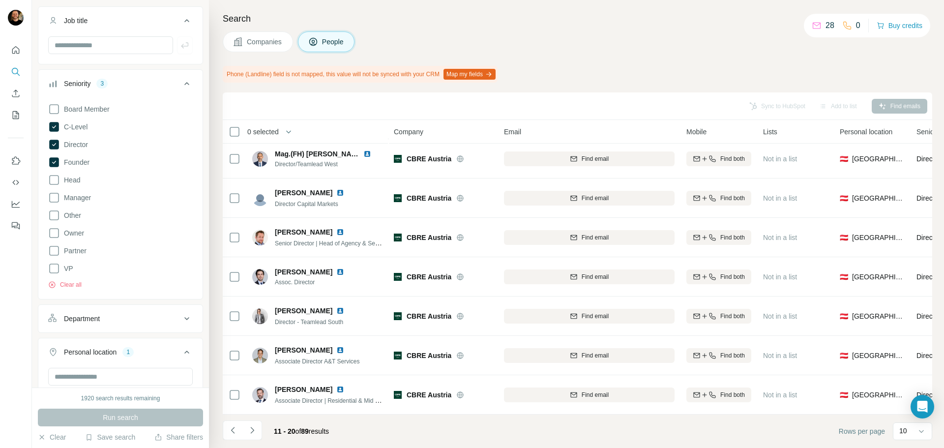
click at [253, 429] on icon "Navigate to next page" at bounding box center [252, 431] width 10 height 10
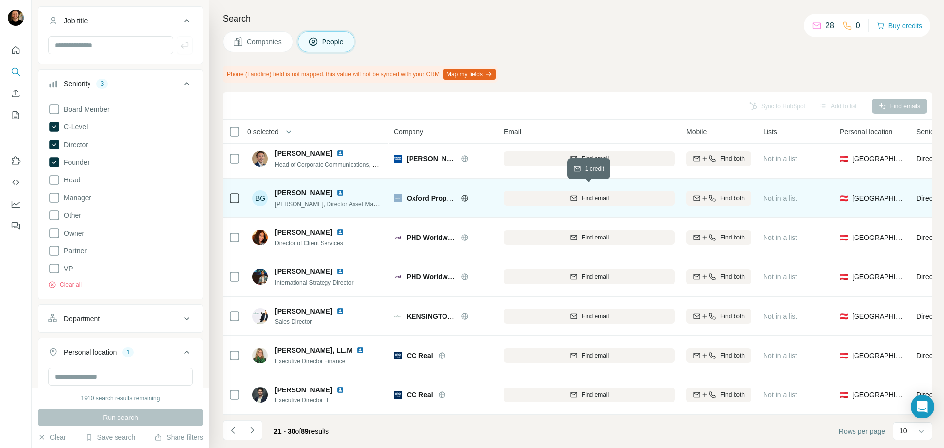
click at [596, 197] on span "Find email" at bounding box center [595, 198] width 27 height 9
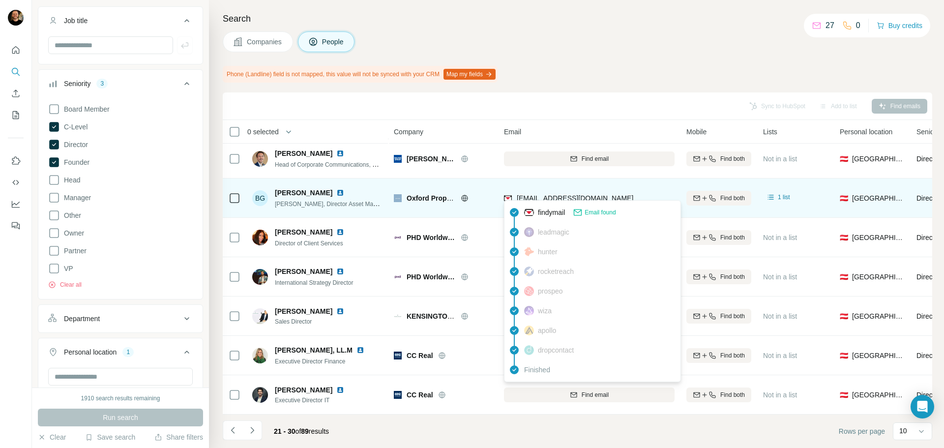
drag, startPoint x: 636, startPoint y: 191, endPoint x: 519, endPoint y: 191, distance: 117.1
click at [519, 191] on div "[EMAIL_ADDRESS][DOMAIN_NAME]" at bounding box center [589, 197] width 171 height 27
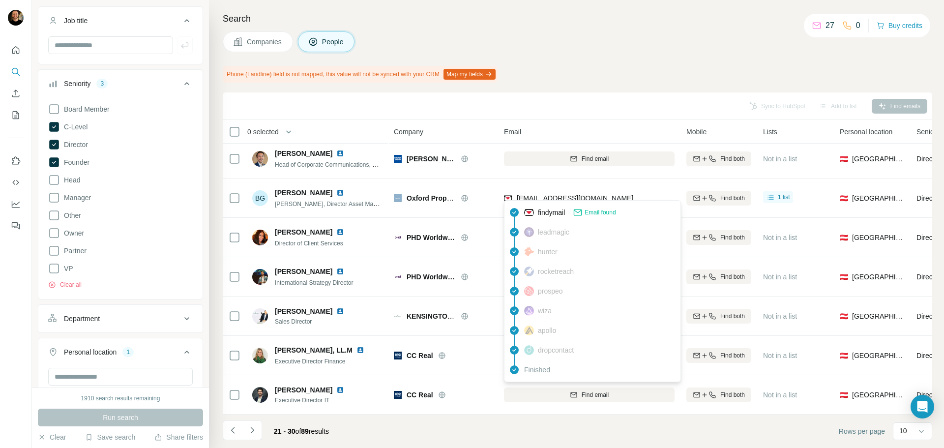
copy span "[EMAIL_ADDRESS][DOMAIN_NAME]"
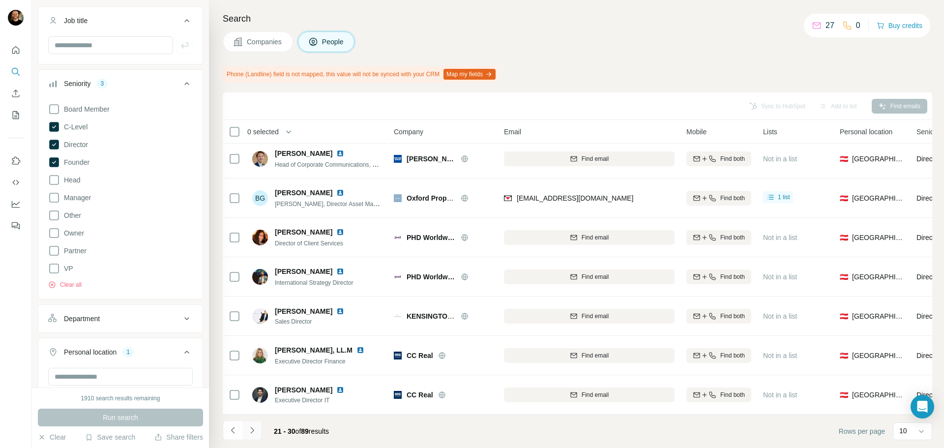
click at [253, 433] on icon "Navigate to next page" at bounding box center [252, 431] width 10 height 10
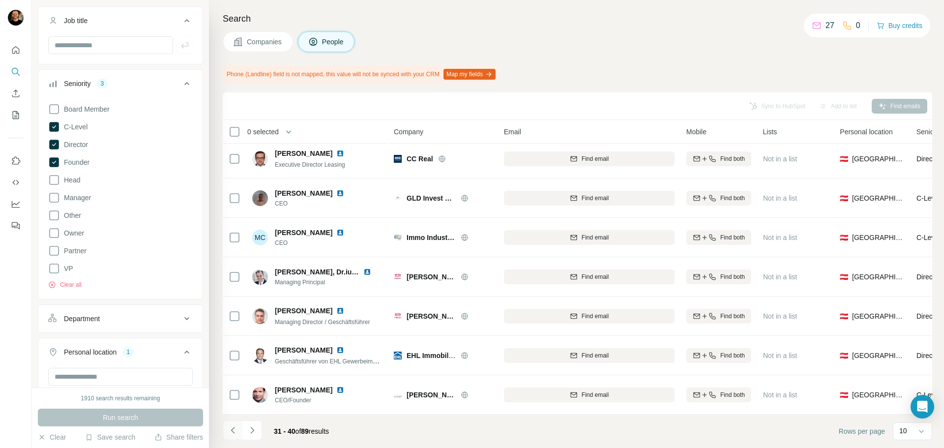
click at [232, 429] on icon "Navigate to previous page" at bounding box center [233, 431] width 10 height 10
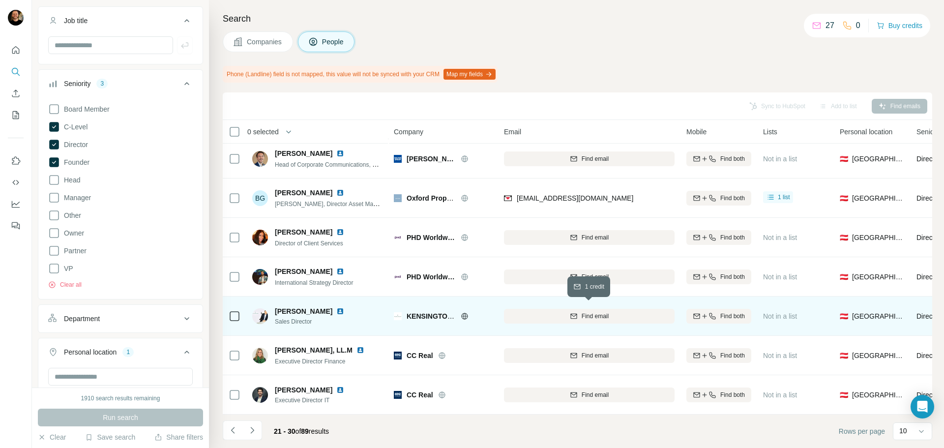
click at [586, 312] on span "Find email" at bounding box center [595, 316] width 27 height 9
click at [252, 431] on icon "Navigate to next page" at bounding box center [252, 431] width 10 height 10
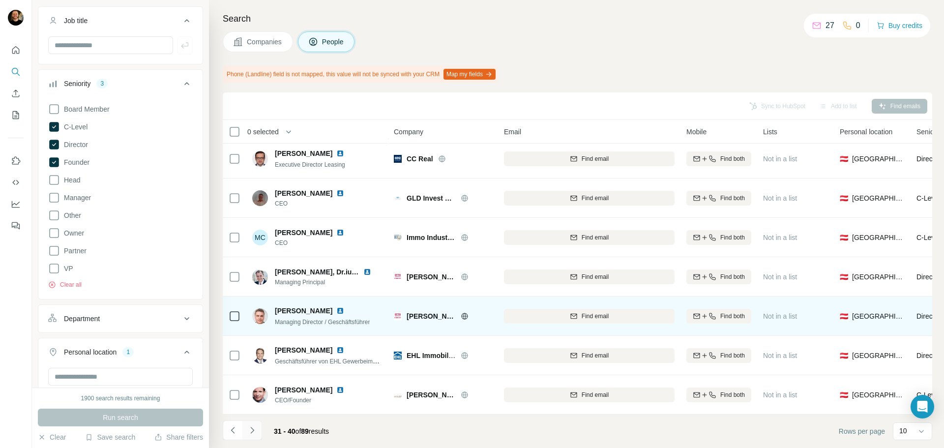
click at [252, 431] on icon "Navigate to next page" at bounding box center [251, 430] width 3 height 6
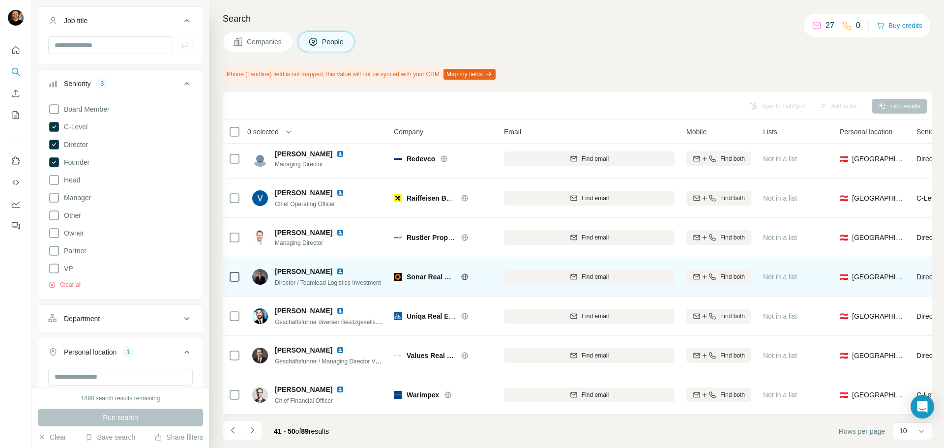
click at [463, 276] on icon at bounding box center [464, 276] width 6 height 0
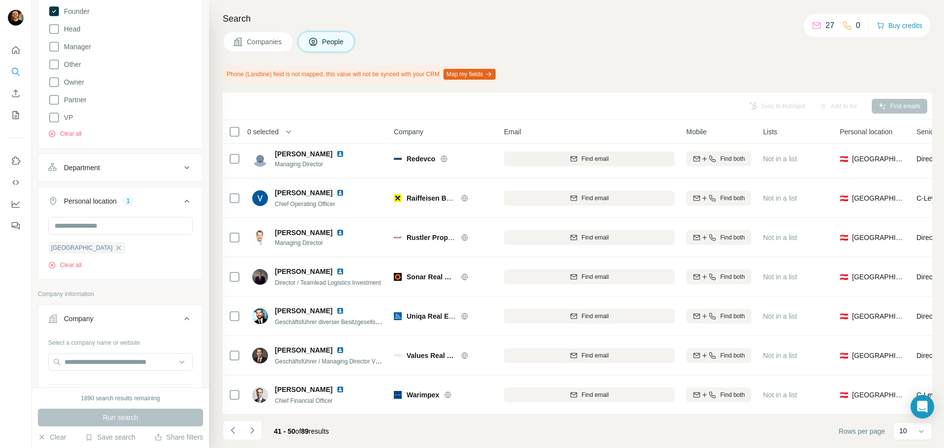
scroll to position [229, 0]
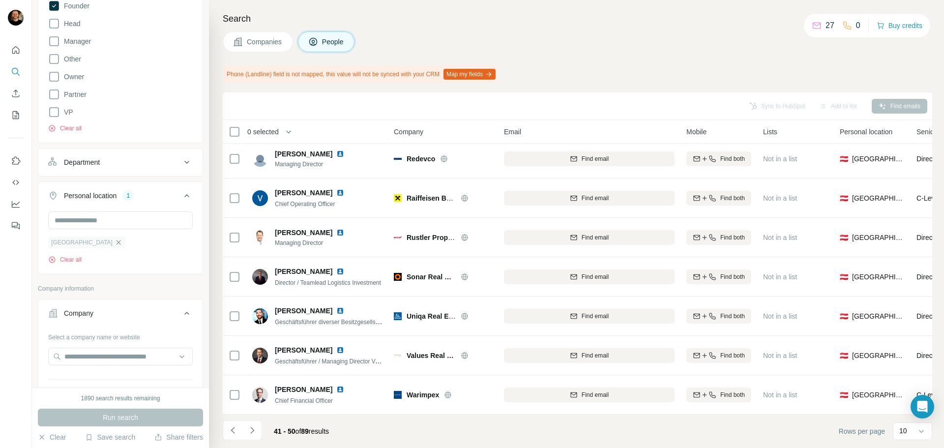
click at [115, 242] on icon "button" at bounding box center [119, 243] width 8 height 8
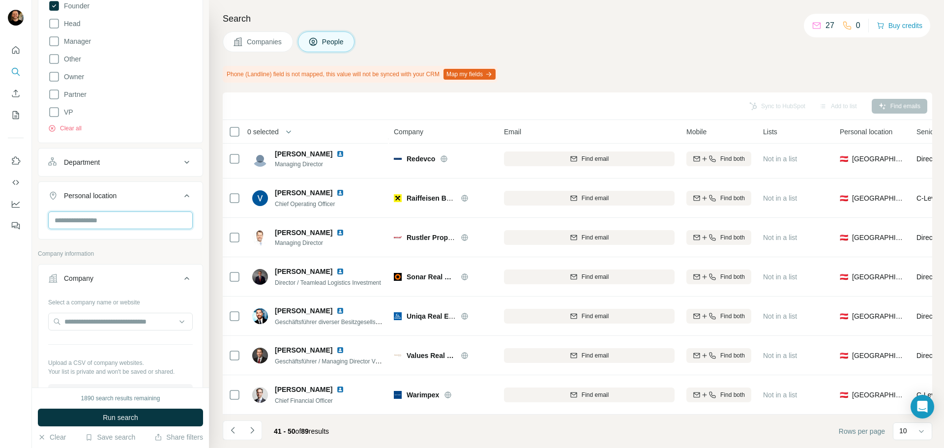
click at [89, 218] on input "text" at bounding box center [120, 221] width 145 height 18
type input "*********"
click at [117, 243] on div "🇦🇺 [GEOGRAPHIC_DATA]" at bounding box center [117, 247] width 121 height 12
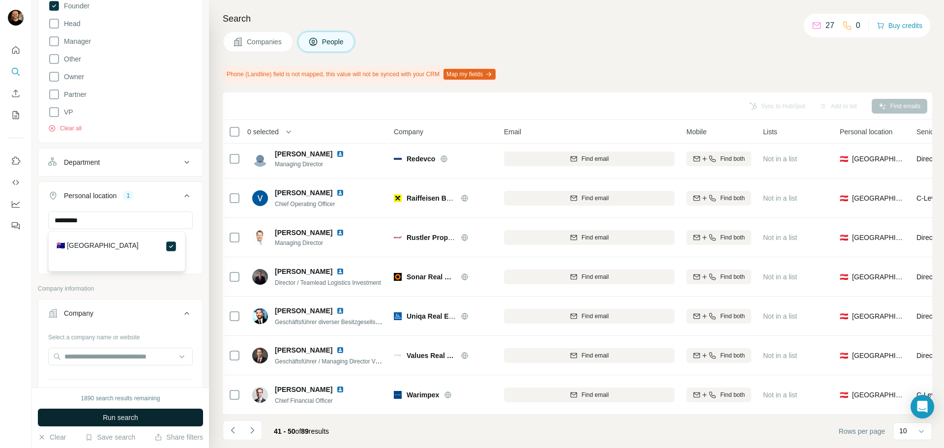
click at [145, 418] on button "Run search" at bounding box center [120, 418] width 165 height 18
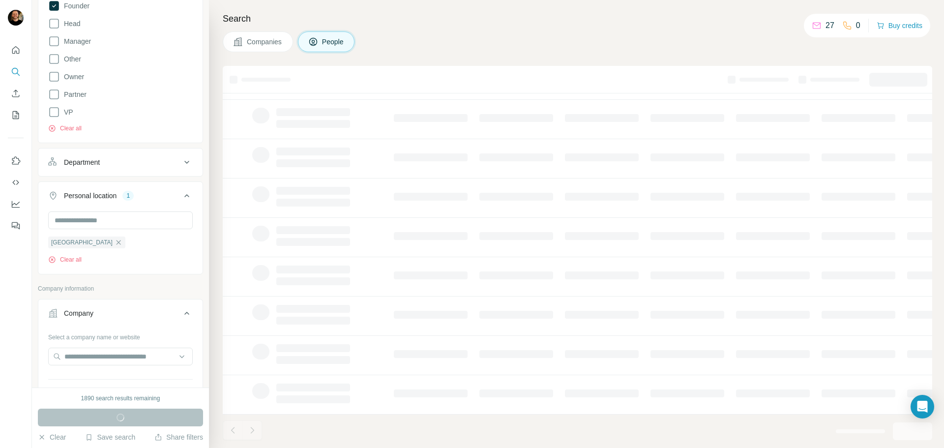
scroll to position [101, 0]
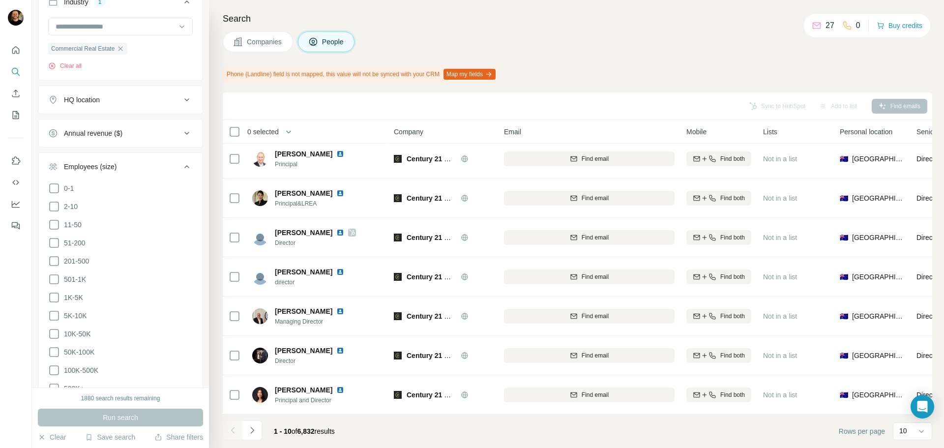
scroll to position [678, 0]
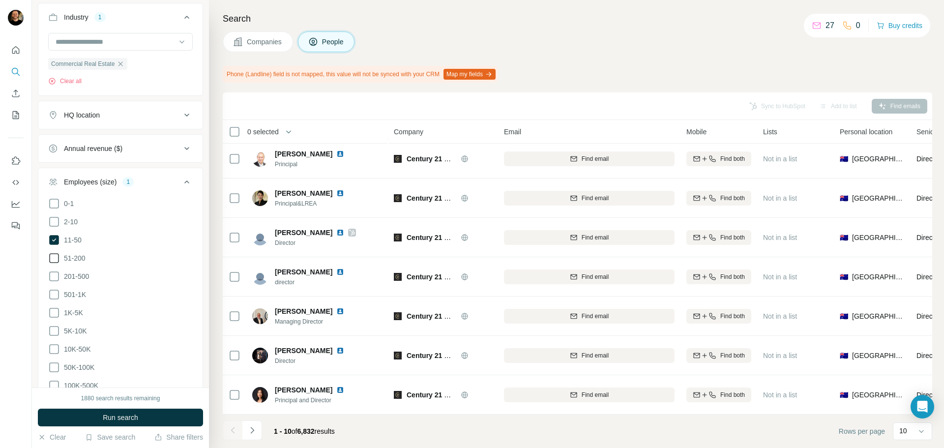
click at [62, 255] on span "51-200" at bounding box center [73, 258] width 26 height 10
click at [94, 412] on button "Run search" at bounding box center [120, 418] width 165 height 18
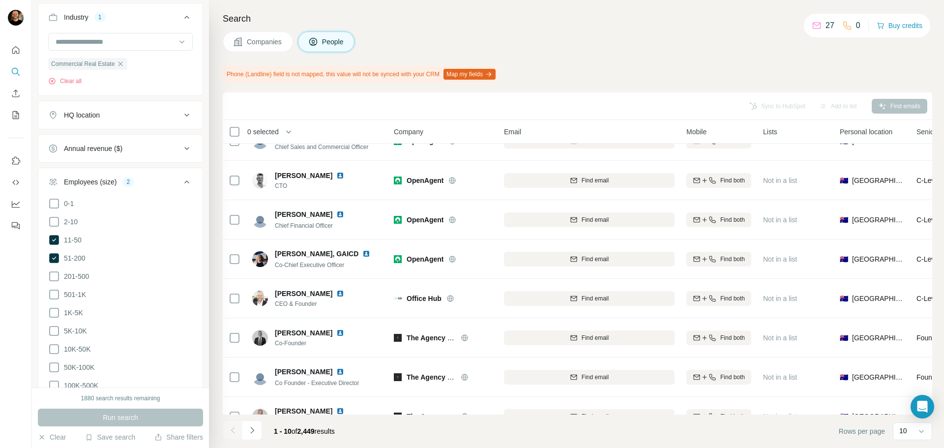
scroll to position [127, 0]
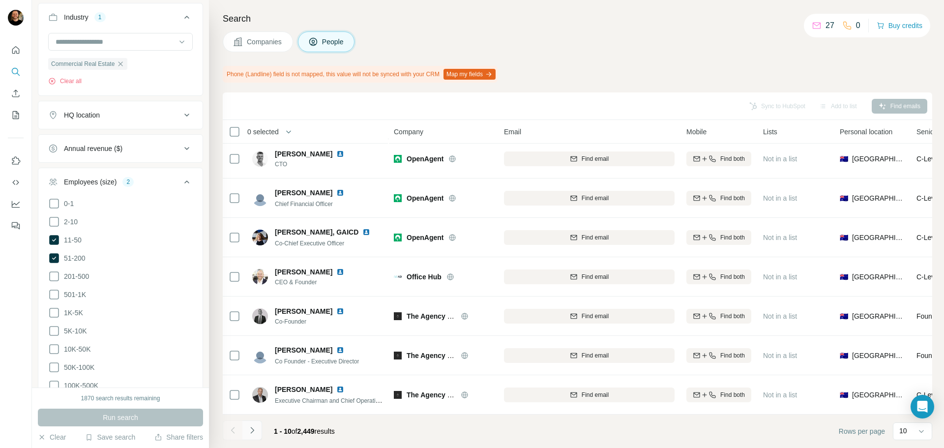
click at [261, 427] on button "Navigate to next page" at bounding box center [253, 431] width 20 height 20
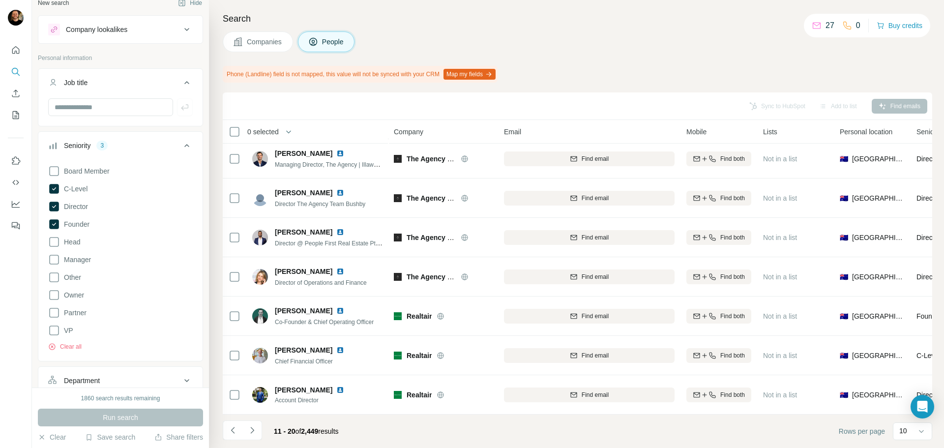
scroll to position [0, 0]
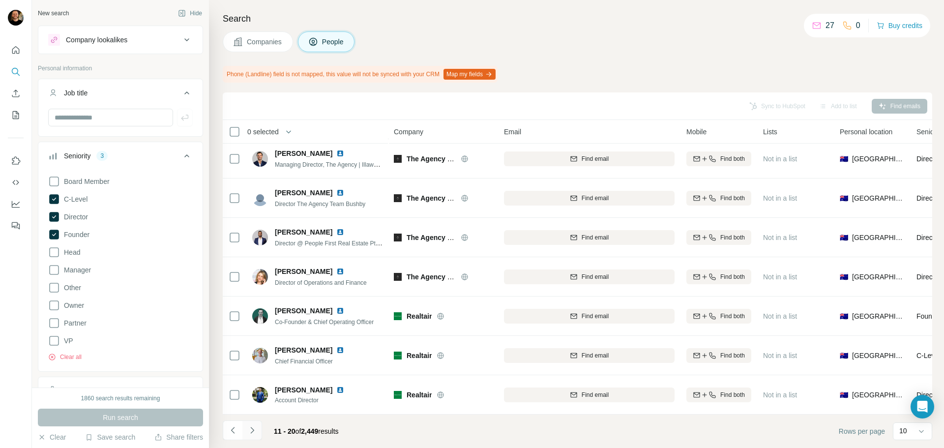
click at [254, 431] on icon "Navigate to next page" at bounding box center [252, 431] width 10 height 10
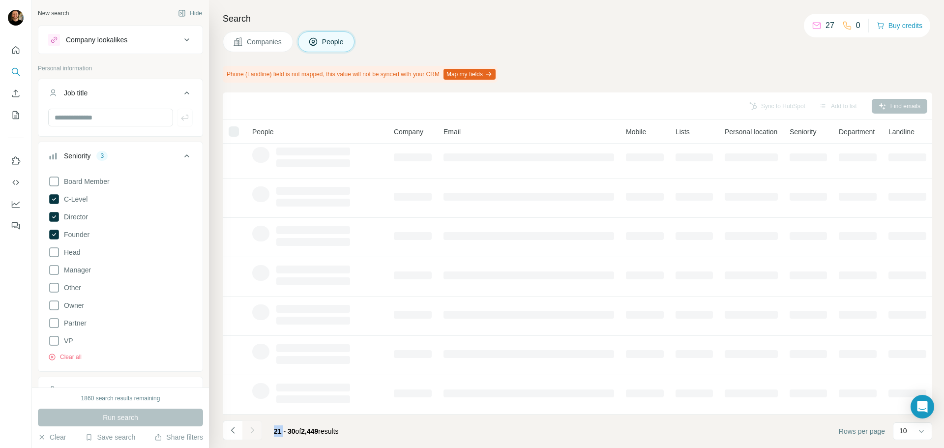
click at [254, 431] on div at bounding box center [253, 431] width 20 height 20
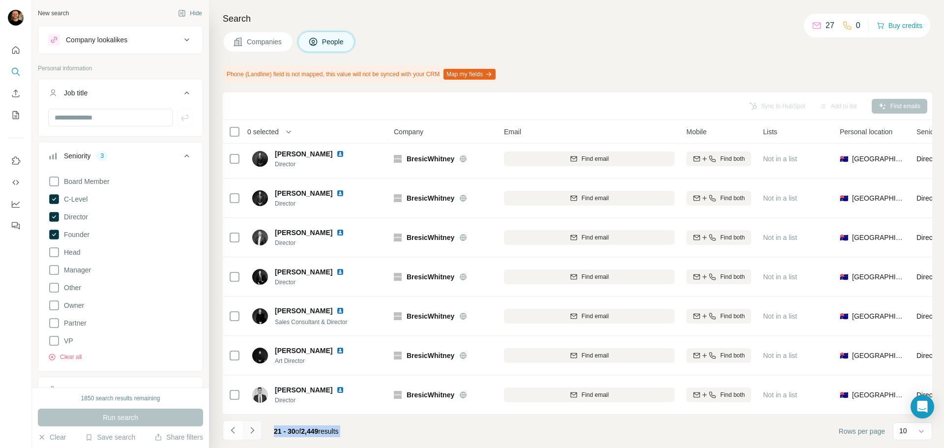
click at [253, 430] on icon "Navigate to next page" at bounding box center [251, 430] width 3 height 6
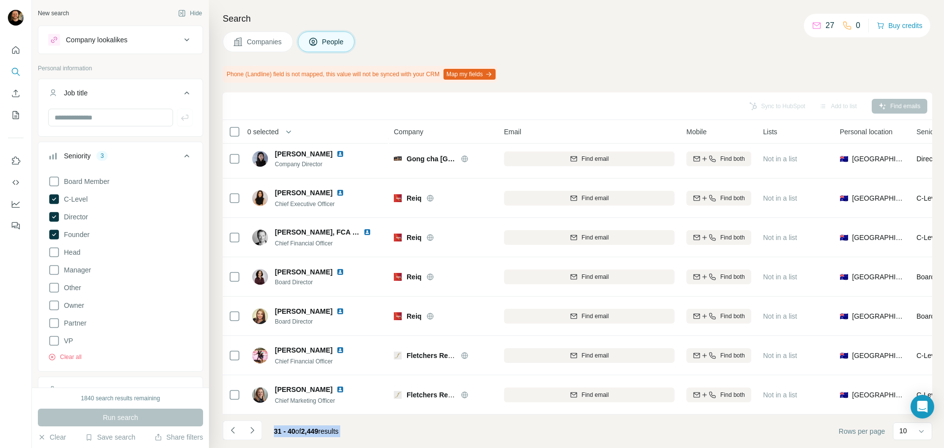
click at [254, 430] on icon "Navigate to next page" at bounding box center [252, 431] width 10 height 10
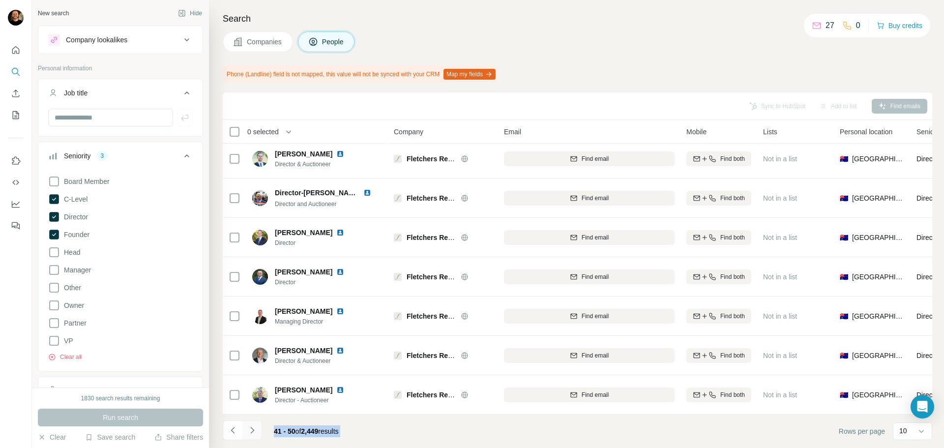
click at [256, 433] on icon "Navigate to next page" at bounding box center [252, 431] width 10 height 10
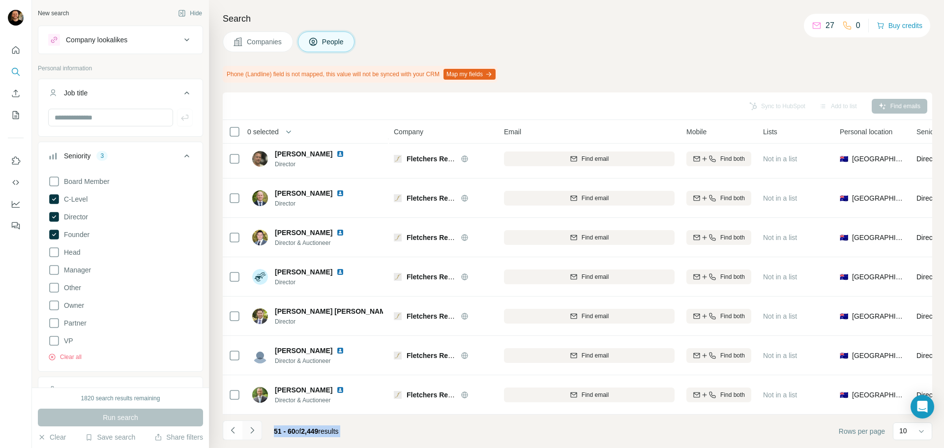
click at [256, 433] on icon "Navigate to next page" at bounding box center [252, 431] width 10 height 10
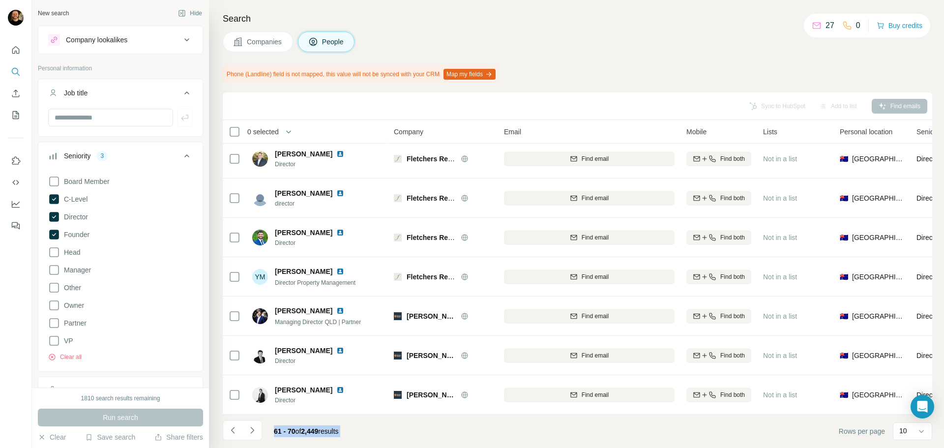
click at [257, 433] on icon "Navigate to next page" at bounding box center [252, 431] width 10 height 10
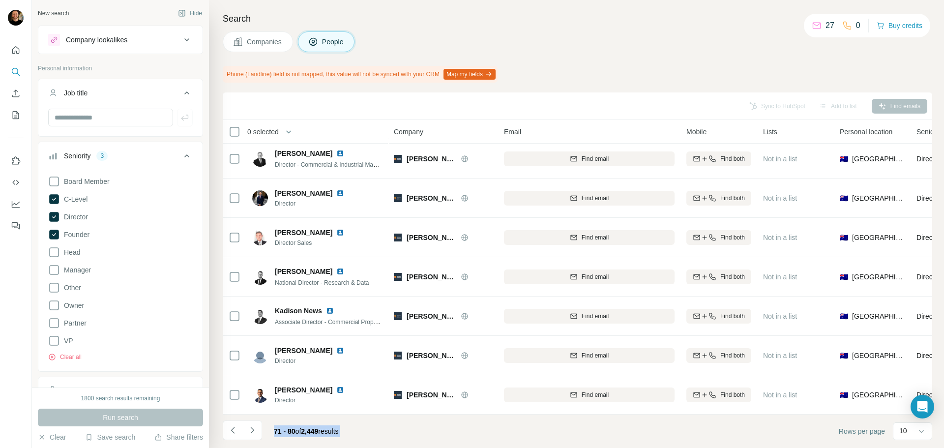
click at [261, 428] on button "Navigate to next page" at bounding box center [253, 431] width 20 height 20
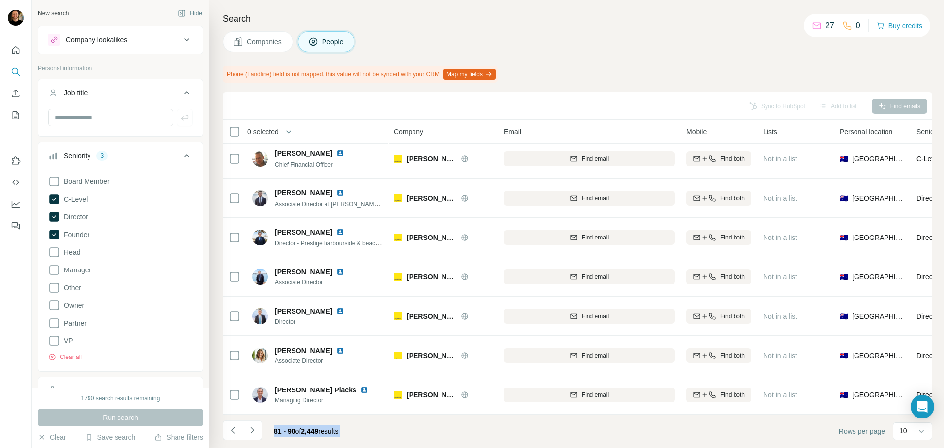
click at [253, 427] on icon "Navigate to next page" at bounding box center [252, 431] width 10 height 10
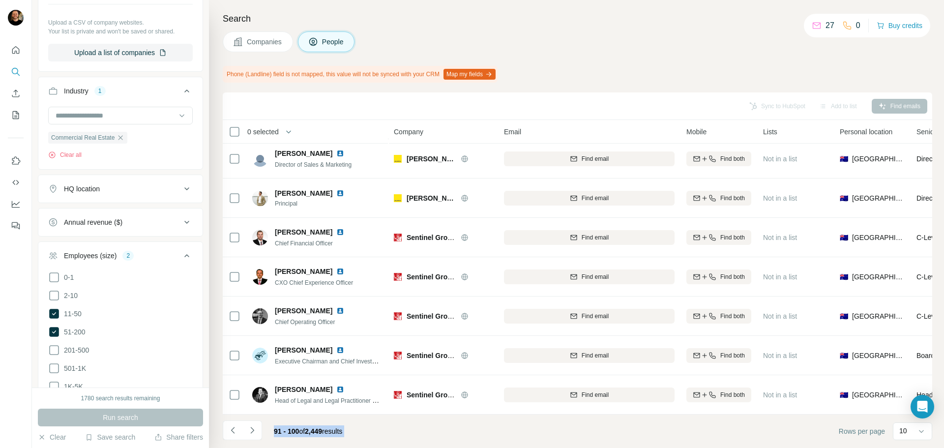
scroll to position [815, 0]
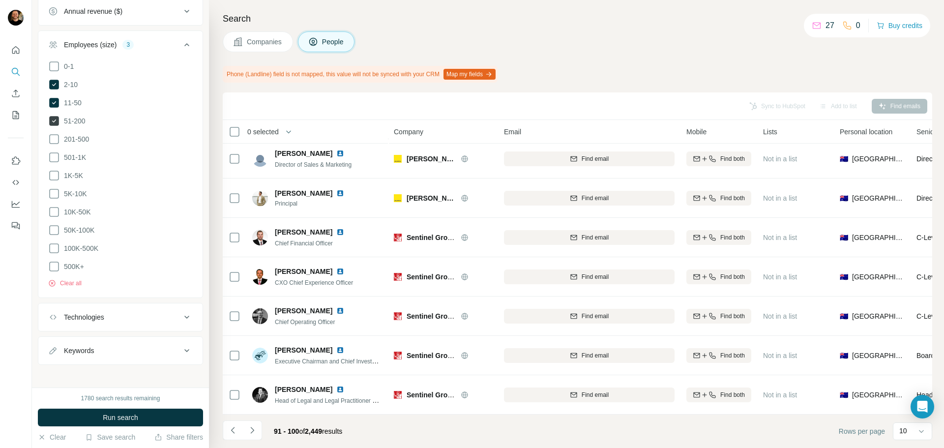
click at [57, 114] on ul "0-1 2-10 11-50 [PHONE_NUMBER] 501-1K 1K-5K 5K-10K 10K-50K 50K-100K 100K-500K 50…" at bounding box center [120, 167] width 145 height 213
click at [56, 121] on icon at bounding box center [54, 121] width 10 height 10
click at [157, 416] on button "Run search" at bounding box center [120, 418] width 165 height 18
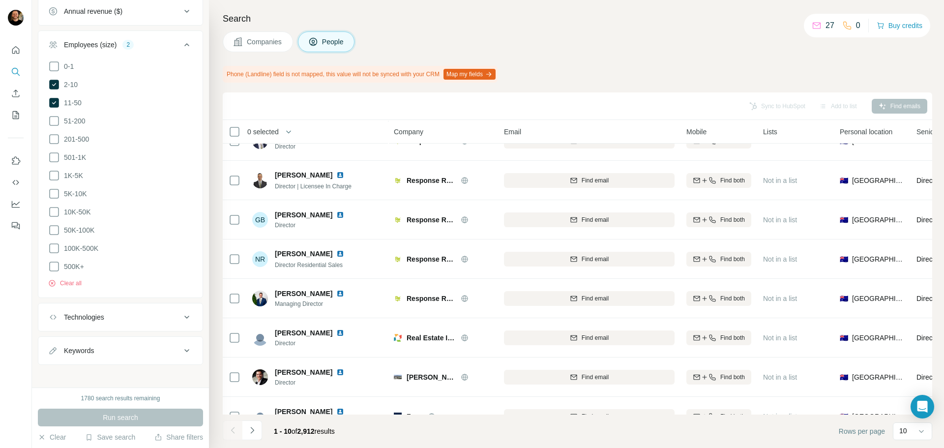
scroll to position [127, 0]
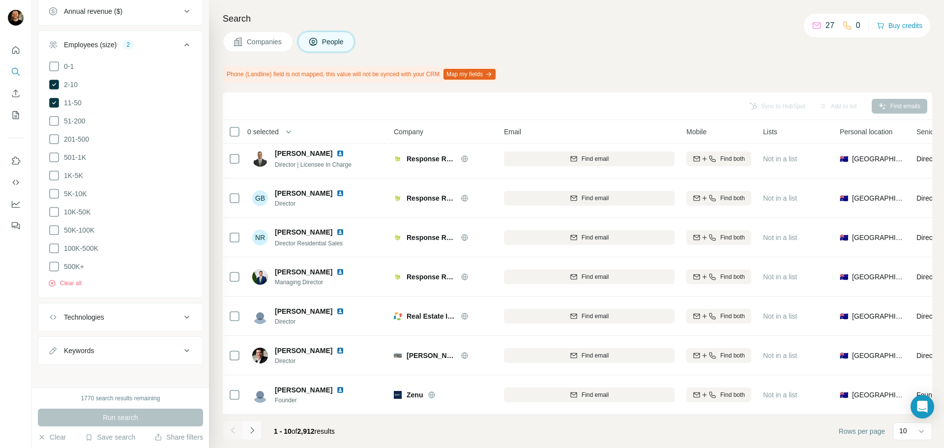
click at [251, 432] on icon "Navigate to next page" at bounding box center [252, 431] width 10 height 10
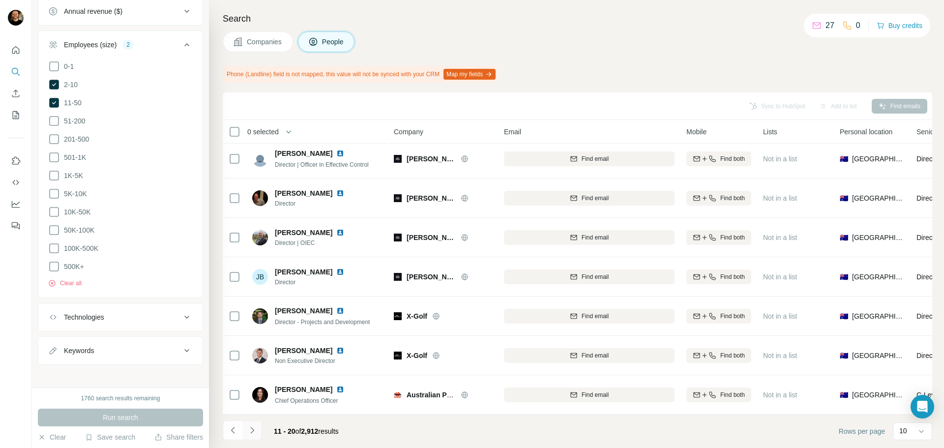
click at [251, 431] on icon "Navigate to next page" at bounding box center [252, 431] width 10 height 10
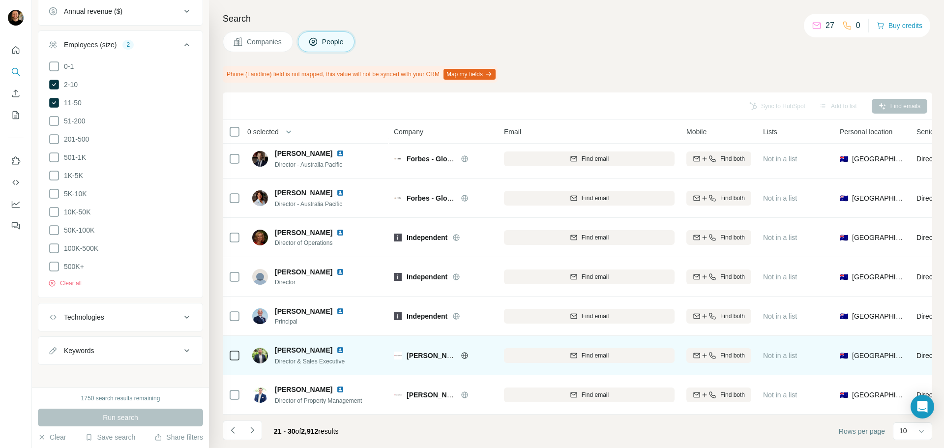
click at [473, 352] on div at bounding box center [477, 356] width 8 height 8
click at [463, 352] on icon at bounding box center [465, 356] width 8 height 8
click at [597, 351] on span "Find email" at bounding box center [595, 355] width 27 height 9
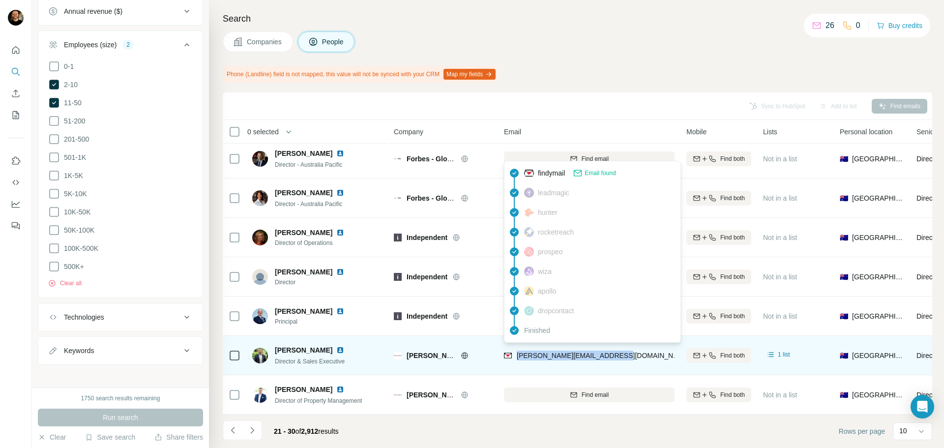
drag, startPoint x: 603, startPoint y: 349, endPoint x: 225, endPoint y: 364, distance: 378.1
click at [517, 350] on div "[PERSON_NAME][EMAIL_ADDRESS][DOMAIN_NAME]" at bounding box center [589, 355] width 171 height 27
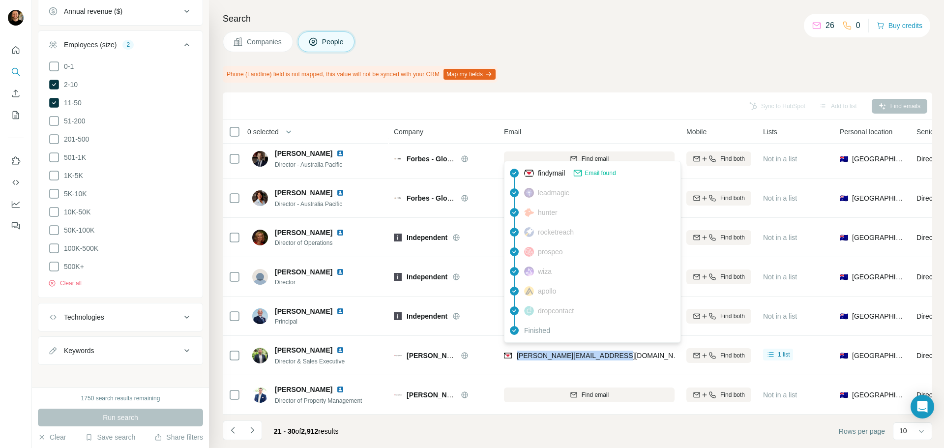
copy span "[PERSON_NAME][EMAIL_ADDRESS][DOMAIN_NAME]"
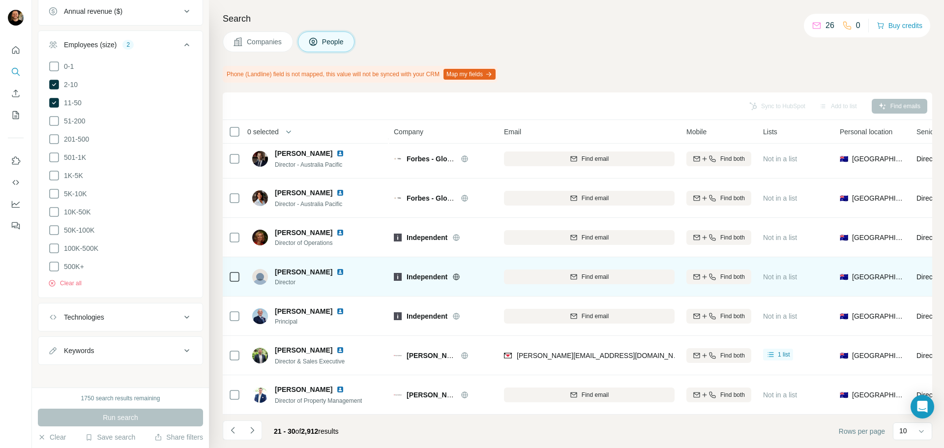
click at [458, 273] on icon at bounding box center [457, 277] width 8 height 8
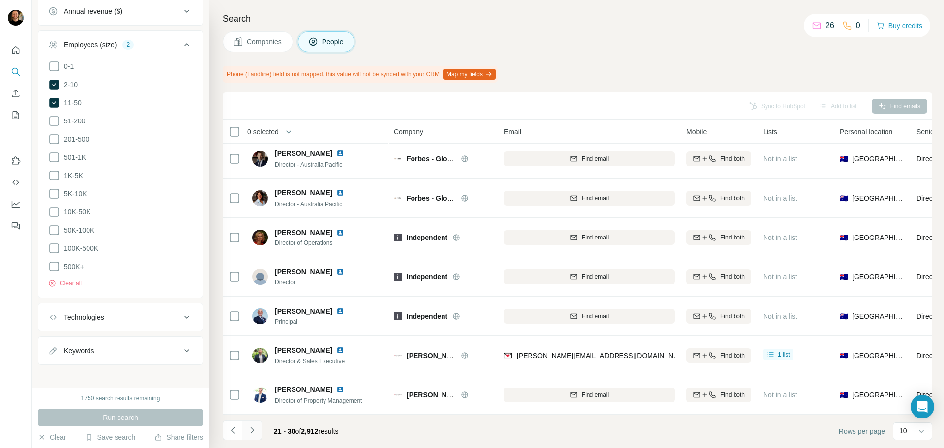
click at [254, 428] on icon "Navigate to next page" at bounding box center [252, 431] width 10 height 10
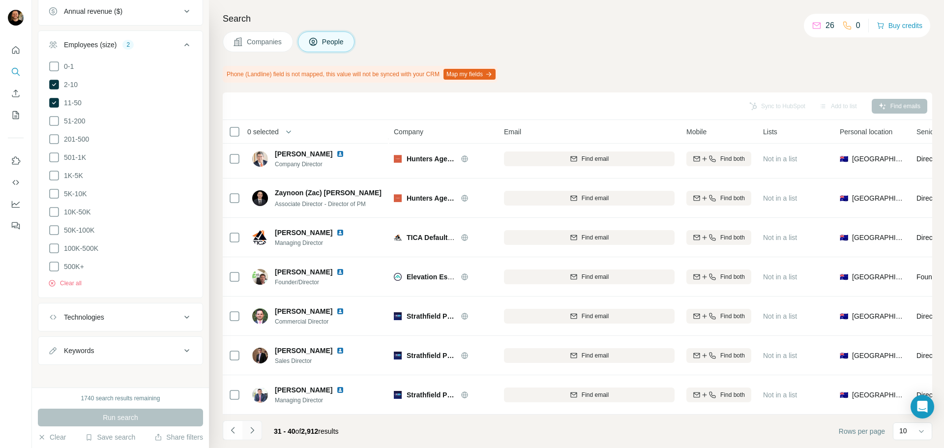
click at [253, 431] on icon "Navigate to next page" at bounding box center [251, 430] width 3 height 6
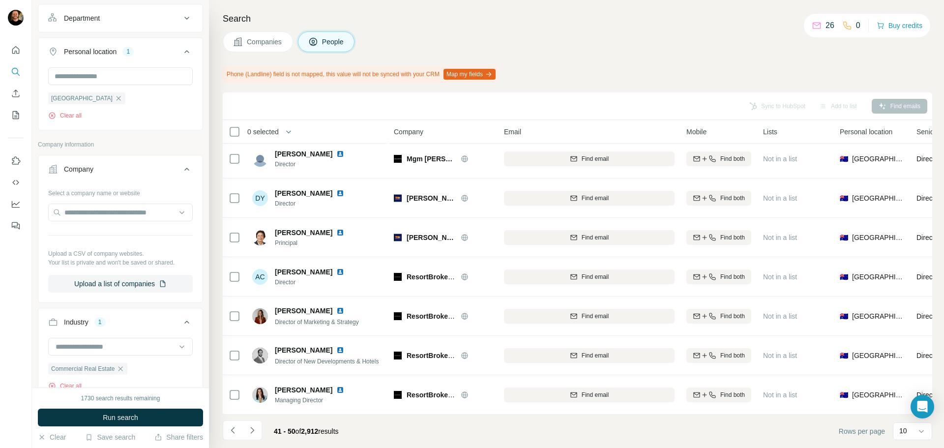
scroll to position [369, 0]
